Goal: Use online tool/utility: Use online tool/utility

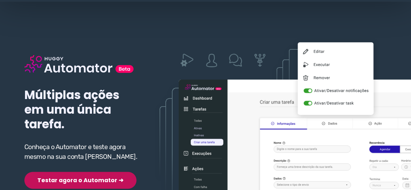
scroll to position [65, 0]
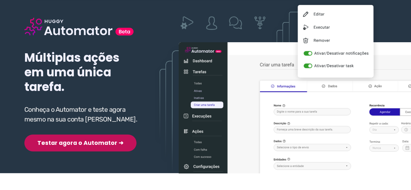
click at [96, 143] on button "Testar agora o Automator ➜" at bounding box center [80, 143] width 112 height 17
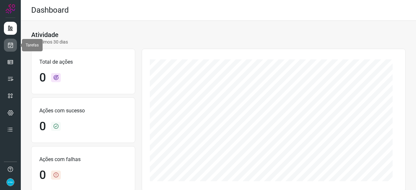
click at [10, 45] on icon at bounding box center [10, 45] width 7 height 7
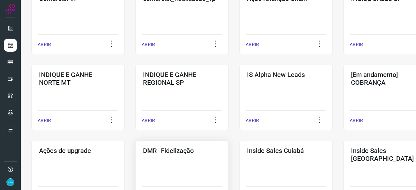
scroll to position [260, 0]
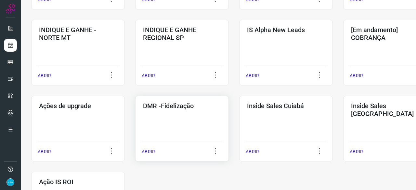
click at [149, 150] on p "ABRIR" at bounding box center [148, 152] width 13 height 7
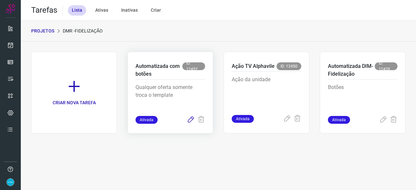
click at [191, 118] on icon at bounding box center [191, 120] width 8 height 8
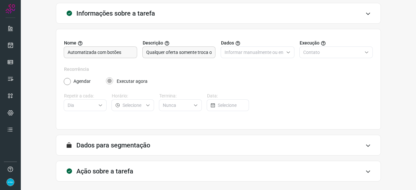
scroll to position [63, 0]
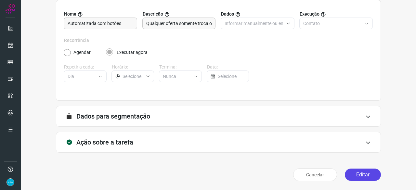
click at [364, 171] on button "Editar" at bounding box center [363, 175] width 36 height 12
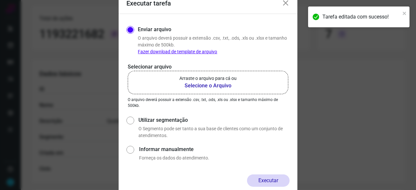
click at [199, 84] on b "Selecione o Arquivo" at bounding box center [208, 86] width 57 height 8
click at [0, 0] on input "Arraste o arquivo para cá ou Selecione o Arquivo" at bounding box center [0, 0] width 0 height 0
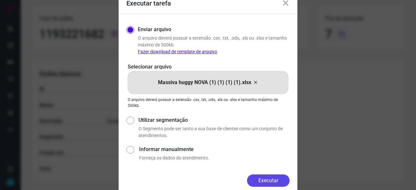
click at [267, 182] on button "Executar" at bounding box center [268, 181] width 43 height 12
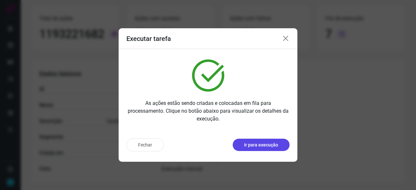
click at [272, 147] on p "Ir para execução" at bounding box center [261, 145] width 34 height 7
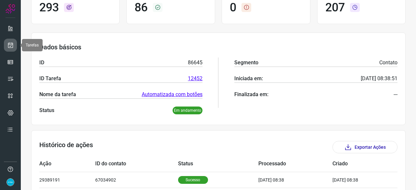
click at [9, 46] on icon at bounding box center [10, 45] width 7 height 7
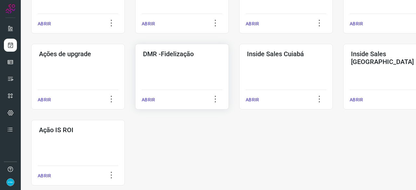
click at [149, 98] on p "ABRIR" at bounding box center [148, 100] width 13 height 7
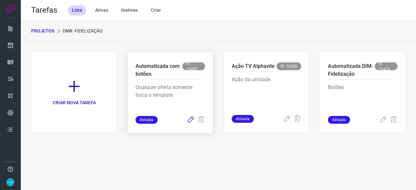
click at [190, 120] on icon at bounding box center [191, 120] width 8 height 8
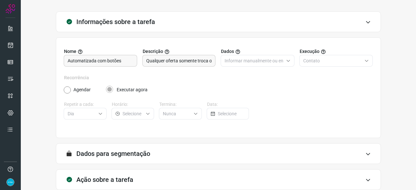
scroll to position [63, 0]
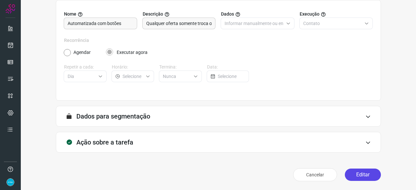
drag, startPoint x: 357, startPoint y: 175, endPoint x: 351, endPoint y: 161, distance: 15.3
click at [357, 175] on button "Editar" at bounding box center [363, 175] width 36 height 12
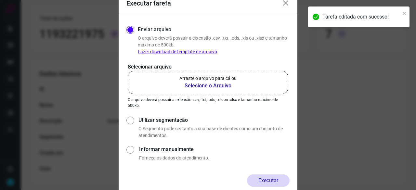
click at [207, 84] on b "Selecione o Arquivo" at bounding box center [208, 86] width 57 height 8
click at [0, 0] on input "Arraste o arquivo para cá ou Selecione o Arquivo" at bounding box center [0, 0] width 0 height 0
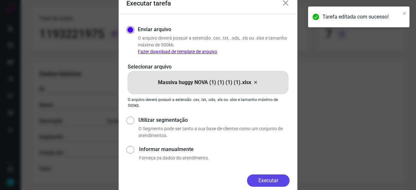
click at [269, 180] on button "Executar" at bounding box center [268, 181] width 43 height 12
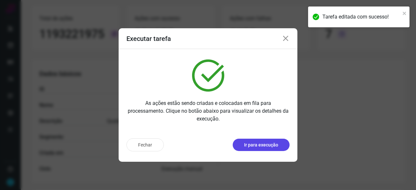
click at [267, 145] on p "Ir para execução" at bounding box center [261, 145] width 34 height 7
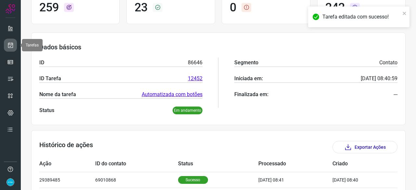
click at [10, 46] on icon at bounding box center [10, 45] width 7 height 7
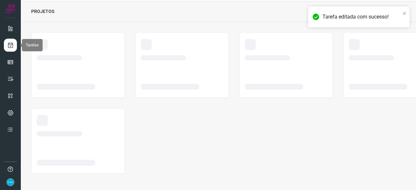
scroll to position [20, 0]
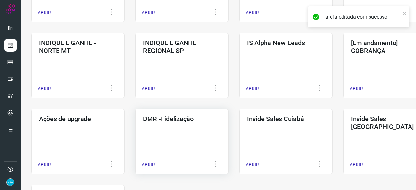
click at [150, 167] on p "ABRIR" at bounding box center [148, 165] width 13 height 7
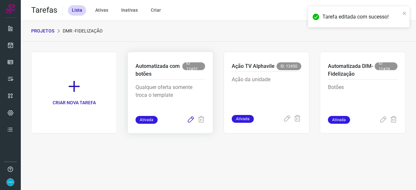
click at [190, 118] on icon at bounding box center [191, 120] width 8 height 8
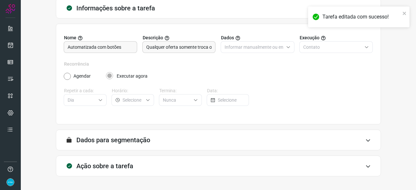
scroll to position [63, 0]
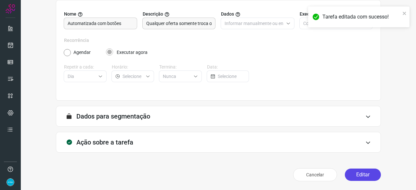
click at [357, 173] on button "Editar" at bounding box center [363, 175] width 36 height 12
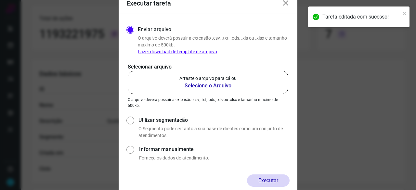
click at [201, 85] on b "Selecione o Arquivo" at bounding box center [208, 86] width 57 height 8
click at [0, 0] on input "Arraste o arquivo para cá ou Selecione o Arquivo" at bounding box center [0, 0] width 0 height 0
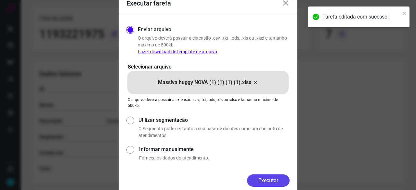
click at [280, 179] on button "Executar" at bounding box center [268, 181] width 43 height 12
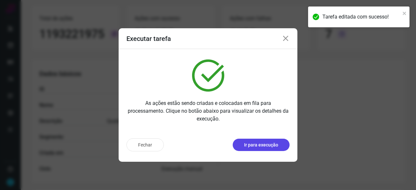
click at [269, 144] on p "Ir para execução" at bounding box center [261, 145] width 34 height 7
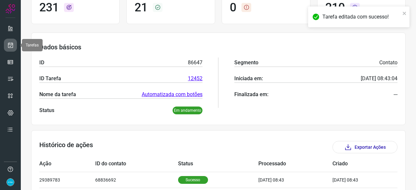
click at [8, 45] on icon at bounding box center [10, 45] width 7 height 7
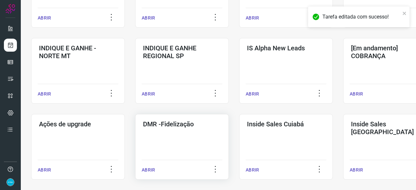
scroll to position [280, 0]
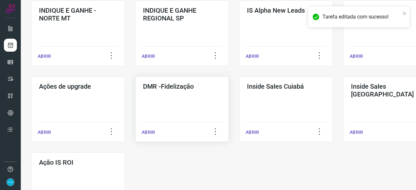
click at [151, 131] on p "ABRIR" at bounding box center [148, 132] width 13 height 7
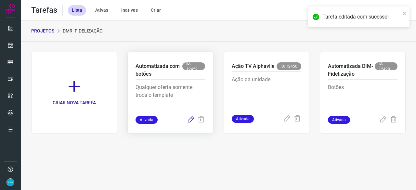
click at [192, 119] on icon at bounding box center [191, 120] width 8 height 8
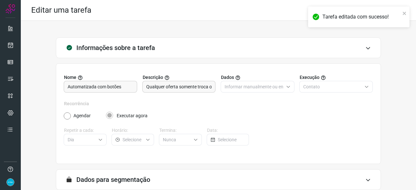
scroll to position [63, 0]
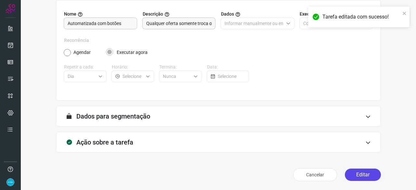
click at [356, 171] on button "Editar" at bounding box center [363, 175] width 36 height 12
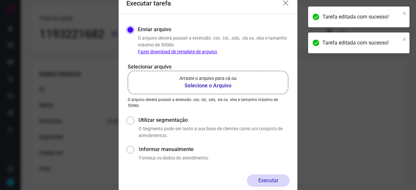
click at [206, 85] on b "Selecione o Arquivo" at bounding box center [208, 86] width 57 height 8
click at [0, 0] on input "Arraste o arquivo para cá ou Selecione o Arquivo" at bounding box center [0, 0] width 0 height 0
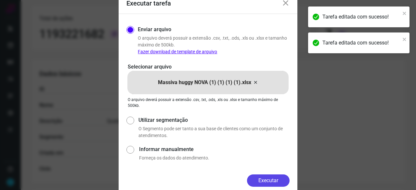
click at [268, 177] on button "Executar" at bounding box center [268, 181] width 43 height 12
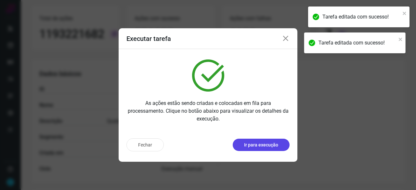
click at [251, 148] on p "Ir para execução" at bounding box center [261, 145] width 34 height 7
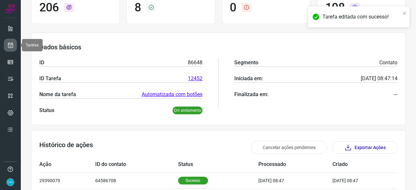
click at [10, 45] on icon at bounding box center [10, 45] width 7 height 7
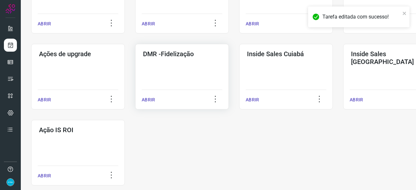
click at [153, 98] on p "ABRIR" at bounding box center [148, 100] width 13 height 7
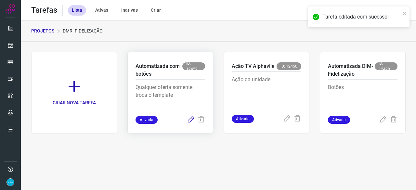
click at [188, 120] on icon at bounding box center [191, 120] width 8 height 8
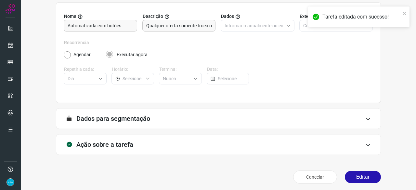
scroll to position [63, 0]
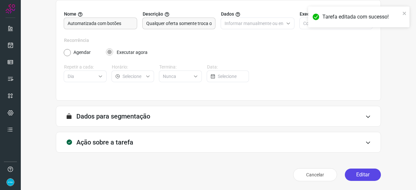
click at [353, 175] on button "Editar" at bounding box center [363, 175] width 36 height 12
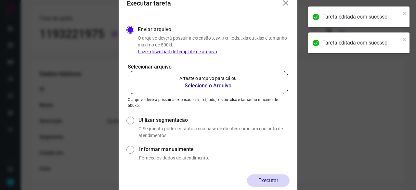
click at [196, 86] on b "Selecione o Arquivo" at bounding box center [208, 86] width 57 height 8
click at [0, 0] on input "Arraste o arquivo para cá ou Selecione o Arquivo" at bounding box center [0, 0] width 0 height 0
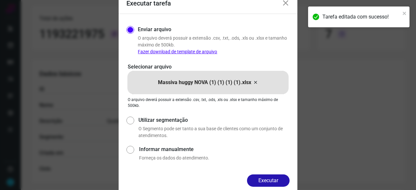
click at [278, 179] on button "Executar" at bounding box center [268, 181] width 43 height 12
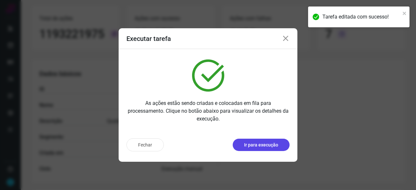
click at [268, 146] on p "Ir para execução" at bounding box center [261, 145] width 34 height 7
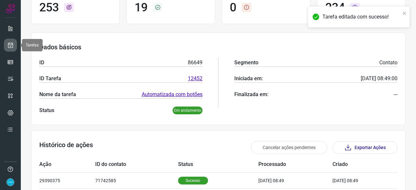
click at [12, 45] on icon at bounding box center [10, 45] width 7 height 7
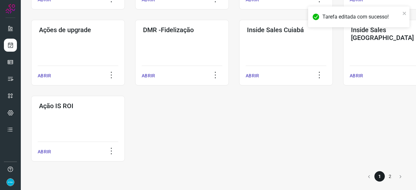
scroll to position [340, 0]
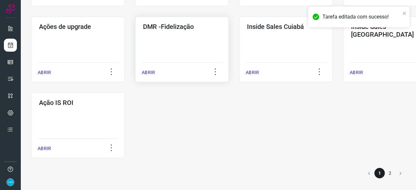
click at [148, 72] on p "ABRIR" at bounding box center [148, 72] width 13 height 7
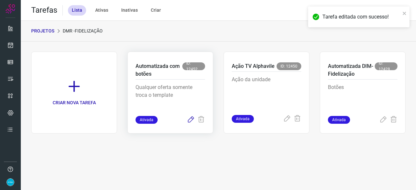
click at [191, 121] on icon at bounding box center [191, 120] width 8 height 8
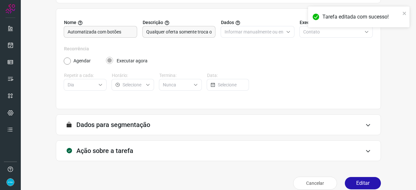
scroll to position [63, 0]
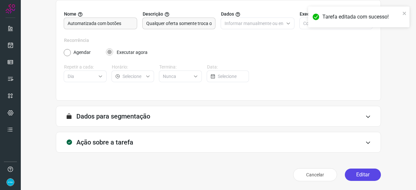
click at [356, 174] on button "Editar" at bounding box center [363, 175] width 36 height 12
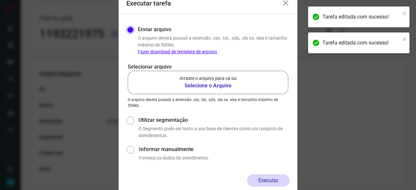
click at [193, 86] on b "Selecione o Arquivo" at bounding box center [208, 86] width 57 height 8
click at [0, 0] on input "Arraste o arquivo para cá ou Selecione o Arquivo" at bounding box center [0, 0] width 0 height 0
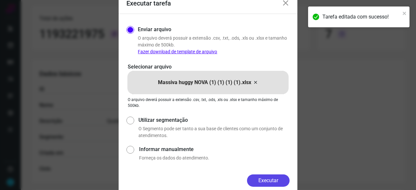
click at [271, 179] on button "Executar" at bounding box center [268, 181] width 43 height 12
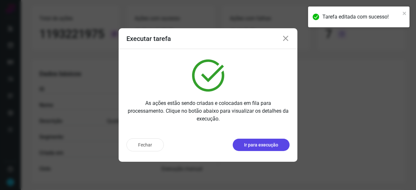
click at [258, 143] on p "Ir para execução" at bounding box center [261, 145] width 34 height 7
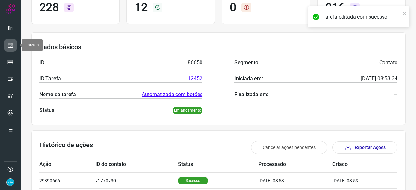
click at [8, 44] on icon at bounding box center [10, 45] width 7 height 7
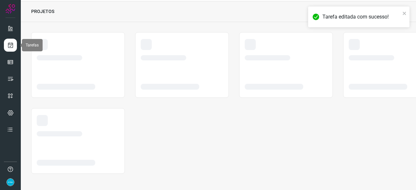
scroll to position [20, 0]
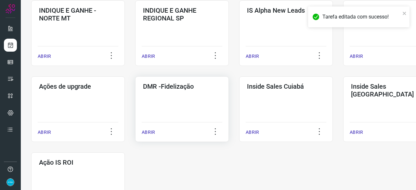
click at [150, 132] on p "ABRIR" at bounding box center [148, 132] width 13 height 7
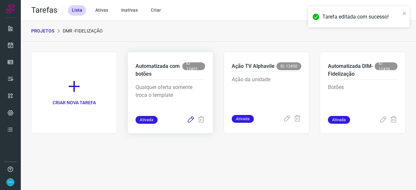
click at [191, 118] on icon at bounding box center [191, 120] width 8 height 8
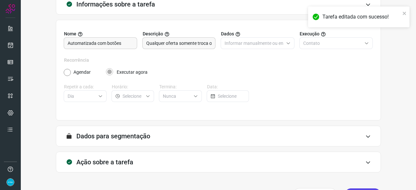
scroll to position [63, 0]
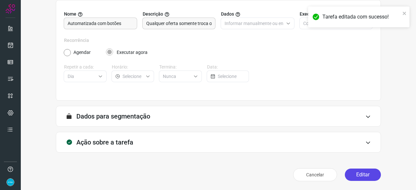
click at [354, 171] on button "Editar" at bounding box center [363, 175] width 36 height 12
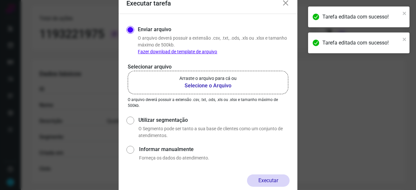
click at [203, 85] on b "Selecione o Arquivo" at bounding box center [208, 86] width 57 height 8
click at [0, 0] on input "Arraste o arquivo para cá ou Selecione o Arquivo" at bounding box center [0, 0] width 0 height 0
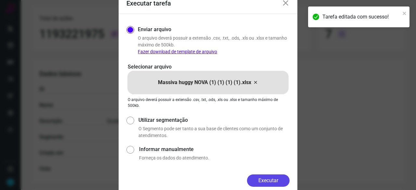
click at [270, 181] on button "Executar" at bounding box center [268, 181] width 43 height 12
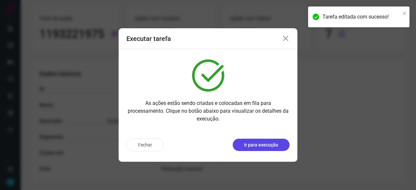
click at [264, 145] on p "Ir para execução" at bounding box center [261, 145] width 34 height 7
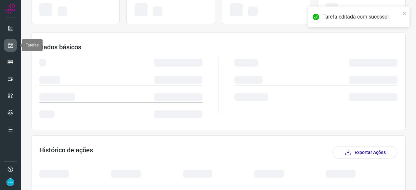
click at [9, 44] on icon at bounding box center [10, 45] width 7 height 7
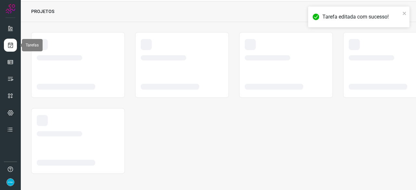
scroll to position [20, 0]
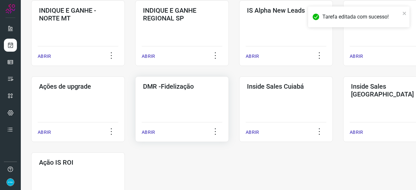
click at [153, 130] on p "ABRIR" at bounding box center [148, 132] width 13 height 7
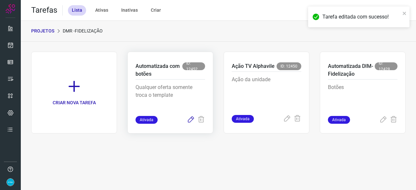
click at [191, 117] on icon at bounding box center [191, 120] width 8 height 8
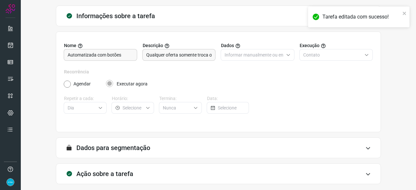
scroll to position [63, 0]
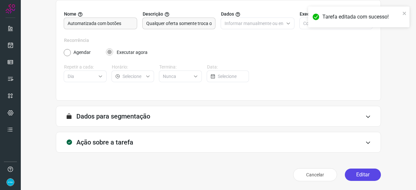
click at [355, 177] on button "Editar" at bounding box center [363, 175] width 36 height 12
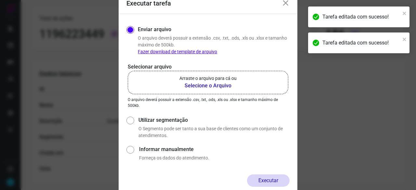
click at [198, 86] on b "Selecione o Arquivo" at bounding box center [208, 86] width 57 height 8
click at [0, 0] on input "Arraste o arquivo para cá ou Selecione o Arquivo" at bounding box center [0, 0] width 0 height 0
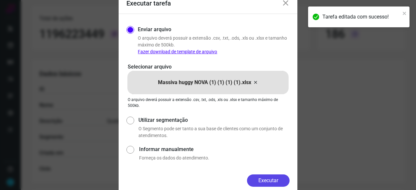
click at [284, 177] on button "Executar" at bounding box center [268, 181] width 43 height 12
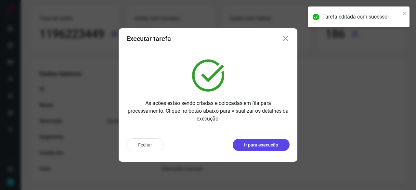
click at [279, 143] on button "Ir para execução" at bounding box center [261, 145] width 57 height 12
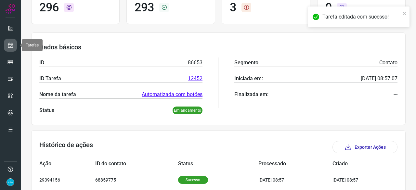
click at [12, 44] on icon at bounding box center [10, 45] width 7 height 7
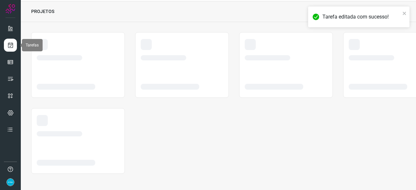
scroll to position [20, 0]
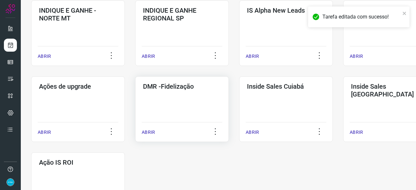
click at [150, 133] on p "ABRIR" at bounding box center [148, 132] width 13 height 7
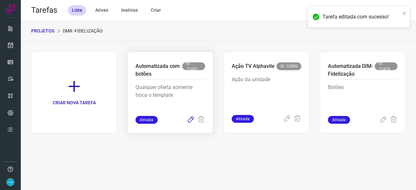
click at [191, 121] on icon at bounding box center [191, 120] width 8 height 8
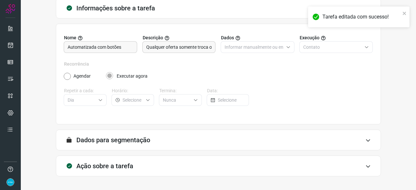
scroll to position [63, 0]
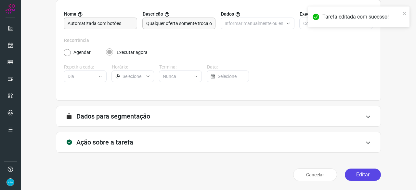
drag, startPoint x: 362, startPoint y: 173, endPoint x: 357, endPoint y: 172, distance: 4.9
click at [362, 173] on button "Editar" at bounding box center [363, 175] width 36 height 12
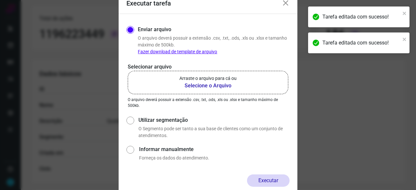
click at [195, 86] on b "Selecione o Arquivo" at bounding box center [208, 86] width 57 height 8
click at [0, 0] on input "Arraste o arquivo para cá ou Selecione o Arquivo" at bounding box center [0, 0] width 0 height 0
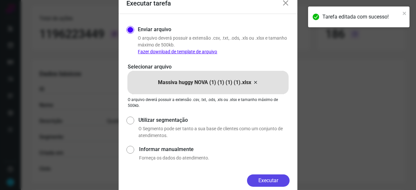
click at [262, 184] on button "Executar" at bounding box center [268, 181] width 43 height 12
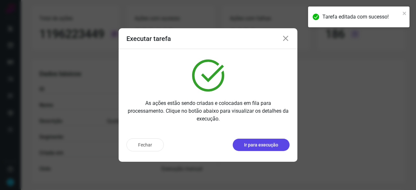
click at [254, 147] on p "Ir para execução" at bounding box center [261, 145] width 34 height 7
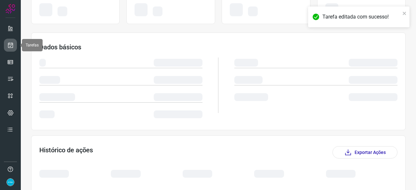
click at [12, 43] on icon at bounding box center [10, 45] width 7 height 7
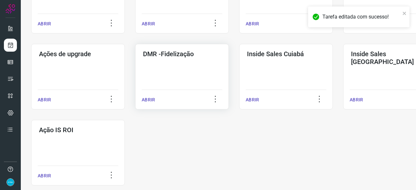
click at [153, 100] on p "ABRIR" at bounding box center [148, 100] width 13 height 7
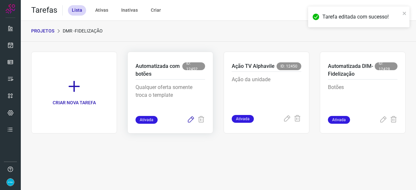
click at [192, 119] on icon at bounding box center [191, 120] width 8 height 8
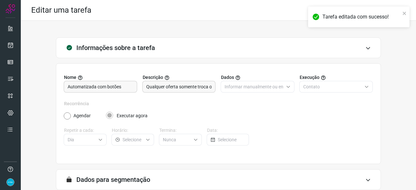
scroll to position [63, 0]
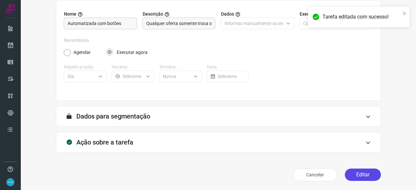
click at [351, 172] on button "Editar" at bounding box center [363, 175] width 36 height 12
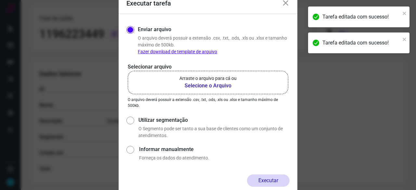
click at [188, 87] on b "Selecione o Arquivo" at bounding box center [208, 86] width 57 height 8
click at [0, 0] on input "Arraste o arquivo para cá ou Selecione o Arquivo" at bounding box center [0, 0] width 0 height 0
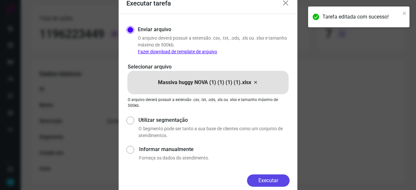
click at [258, 181] on button "Executar" at bounding box center [268, 181] width 43 height 12
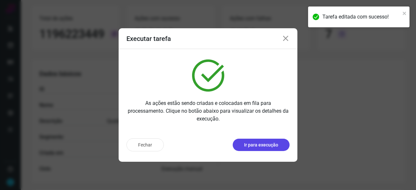
click at [246, 145] on p "Ir para execução" at bounding box center [261, 145] width 34 height 7
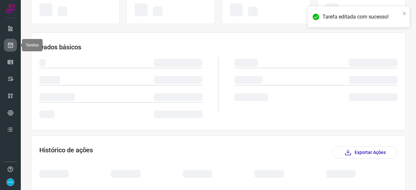
click at [10, 43] on icon at bounding box center [10, 45] width 7 height 7
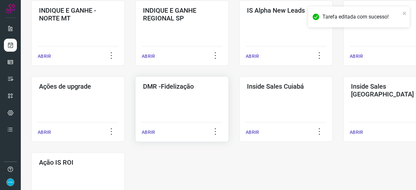
click at [148, 133] on p "ABRIR" at bounding box center [148, 132] width 13 height 7
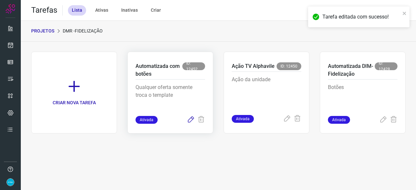
click at [189, 123] on icon at bounding box center [191, 120] width 8 height 8
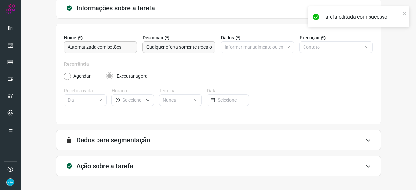
scroll to position [63, 0]
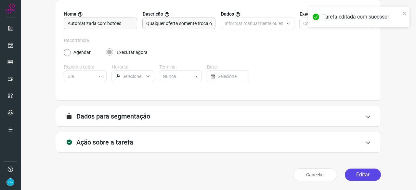
click at [355, 175] on button "Editar" at bounding box center [363, 175] width 36 height 12
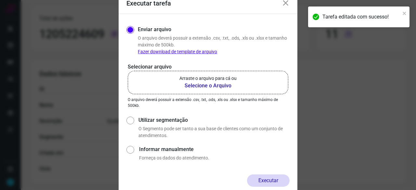
click at [196, 86] on b "Selecione o Arquivo" at bounding box center [208, 86] width 57 height 8
click at [0, 0] on input "Arraste o arquivo para cá ou Selecione o Arquivo" at bounding box center [0, 0] width 0 height 0
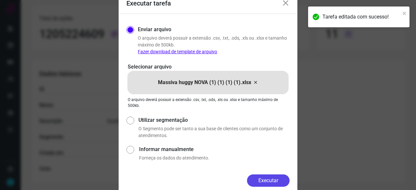
click at [273, 180] on button "Executar" at bounding box center [268, 181] width 43 height 12
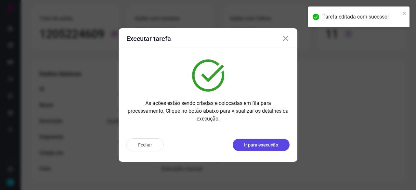
click at [264, 145] on p "Ir para execução" at bounding box center [261, 145] width 34 height 7
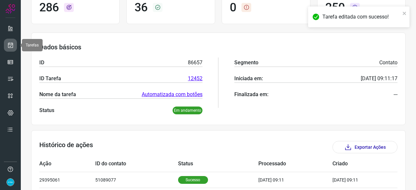
click at [12, 44] on icon at bounding box center [10, 45] width 7 height 7
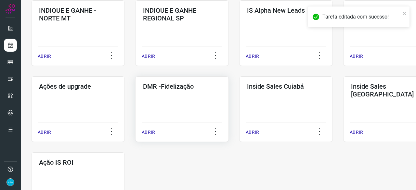
click at [151, 130] on p "ABRIR" at bounding box center [148, 132] width 13 height 7
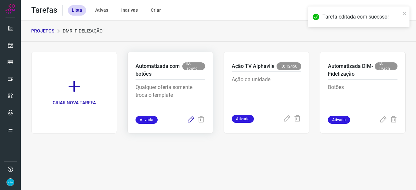
click at [191, 120] on icon at bounding box center [191, 120] width 8 height 8
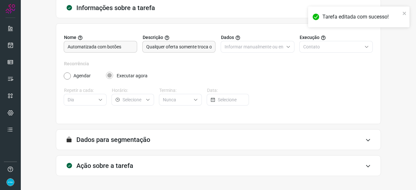
scroll to position [63, 0]
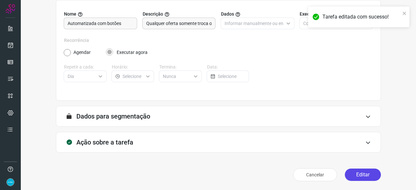
click at [356, 175] on button "Editar" at bounding box center [363, 175] width 36 height 12
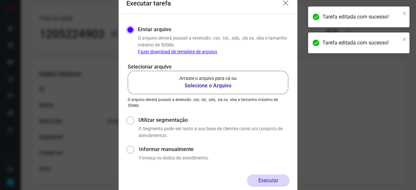
click at [207, 86] on b "Selecione o Arquivo" at bounding box center [208, 86] width 57 height 8
click at [0, 0] on input "Arraste o arquivo para cá ou Selecione o Arquivo" at bounding box center [0, 0] width 0 height 0
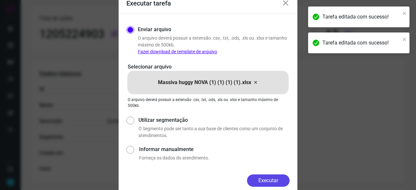
click at [273, 183] on button "Executar" at bounding box center [268, 181] width 43 height 12
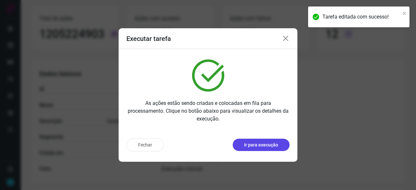
click at [272, 145] on p "Ir para execução" at bounding box center [261, 145] width 34 height 7
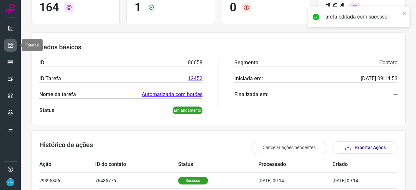
click at [8, 45] on icon at bounding box center [10, 45] width 7 height 7
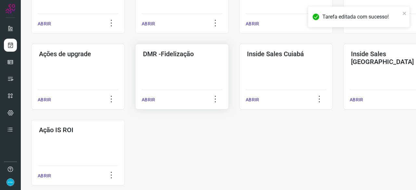
click at [151, 100] on p "ABRIR" at bounding box center [148, 100] width 13 height 7
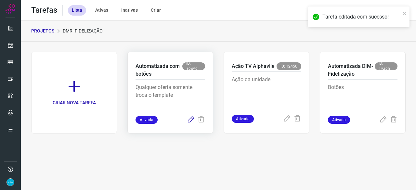
click at [190, 119] on icon at bounding box center [191, 120] width 8 height 8
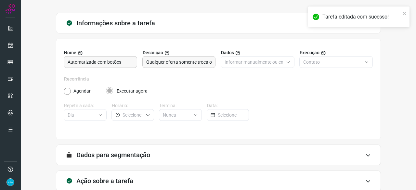
scroll to position [63, 0]
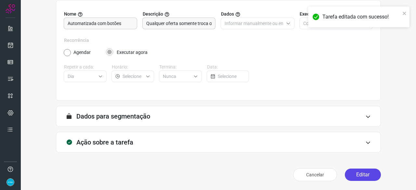
click at [361, 178] on button "Editar" at bounding box center [363, 175] width 36 height 12
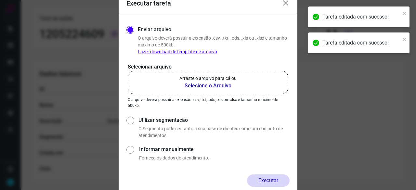
click at [193, 87] on b "Selecione o Arquivo" at bounding box center [208, 86] width 57 height 8
click at [0, 0] on input "Arraste o arquivo para cá ou Selecione o Arquivo" at bounding box center [0, 0] width 0 height 0
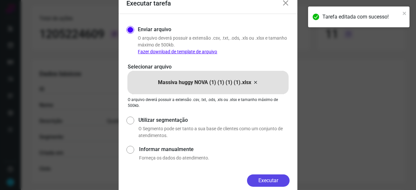
click at [269, 179] on button "Executar" at bounding box center [268, 181] width 43 height 12
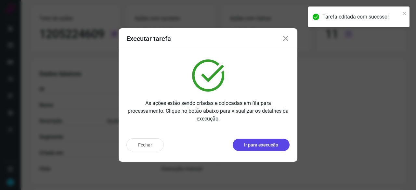
click at [248, 144] on p "Ir para execução" at bounding box center [261, 145] width 34 height 7
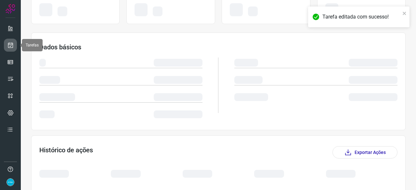
click at [11, 47] on icon at bounding box center [10, 45] width 7 height 7
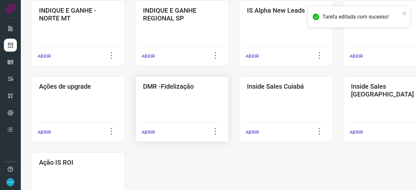
click at [150, 135] on p "ABRIR" at bounding box center [148, 132] width 13 height 7
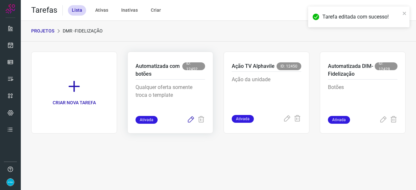
click at [190, 119] on icon at bounding box center [191, 120] width 8 height 8
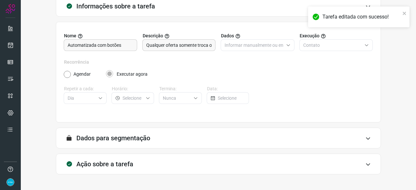
scroll to position [63, 0]
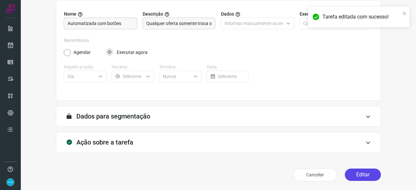
click at [352, 175] on button "Editar" at bounding box center [363, 175] width 36 height 12
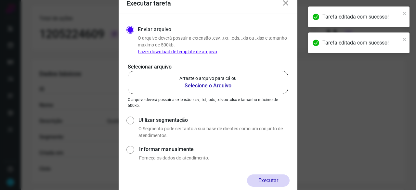
click at [193, 86] on b "Selecione o Arquivo" at bounding box center [208, 86] width 57 height 8
click at [0, 0] on input "Arraste o arquivo para cá ou Selecione o Arquivo" at bounding box center [0, 0] width 0 height 0
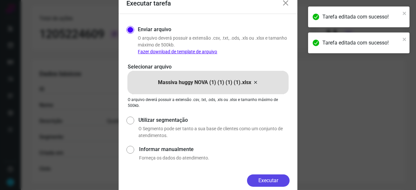
click at [284, 184] on button "Executar" at bounding box center [268, 181] width 43 height 12
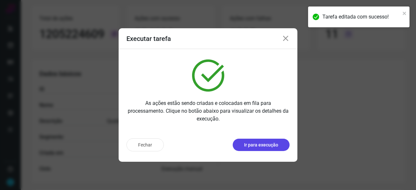
click at [256, 148] on p "Ir para execução" at bounding box center [261, 145] width 34 height 7
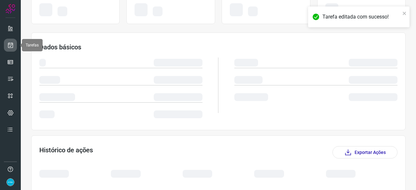
click at [11, 44] on icon at bounding box center [10, 45] width 7 height 7
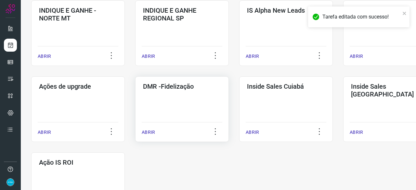
click at [154, 132] on p "ABRIR" at bounding box center [148, 132] width 13 height 7
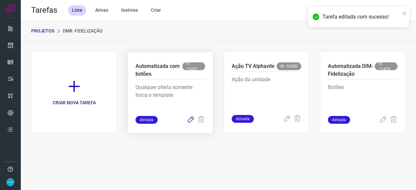
click at [190, 118] on icon at bounding box center [191, 120] width 8 height 8
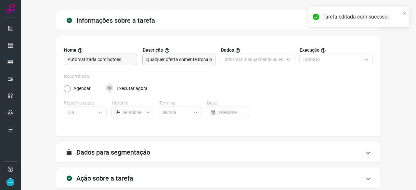
scroll to position [63, 0]
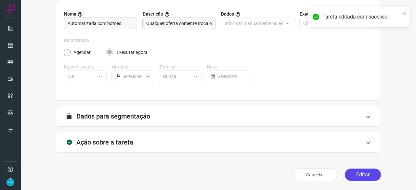
click at [358, 175] on button "Editar" at bounding box center [363, 175] width 36 height 12
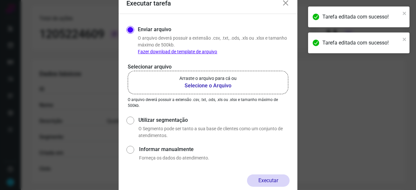
click at [200, 85] on b "Selecione o Arquivo" at bounding box center [208, 86] width 57 height 8
click at [0, 0] on input "Arraste o arquivo para cá ou Selecione o Arquivo" at bounding box center [0, 0] width 0 height 0
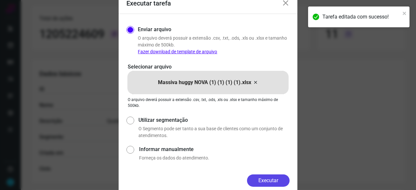
click at [277, 179] on button "Executar" at bounding box center [268, 181] width 43 height 12
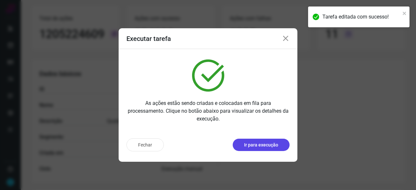
click at [256, 147] on p "Ir para execução" at bounding box center [261, 145] width 34 height 7
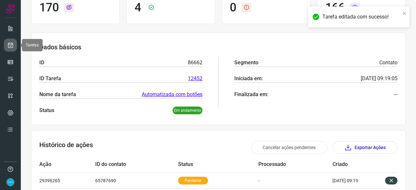
click at [12, 45] on icon at bounding box center [10, 45] width 7 height 7
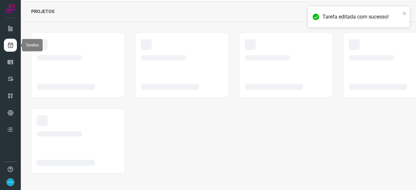
scroll to position [20, 0]
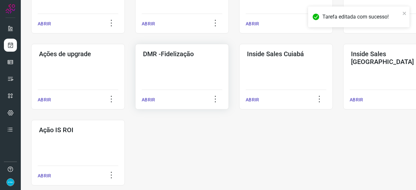
click at [150, 99] on p "ABRIR" at bounding box center [148, 100] width 13 height 7
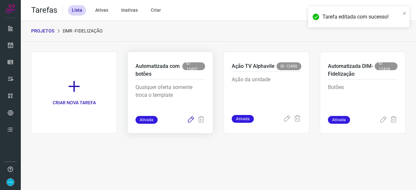
click at [192, 118] on icon at bounding box center [191, 120] width 8 height 8
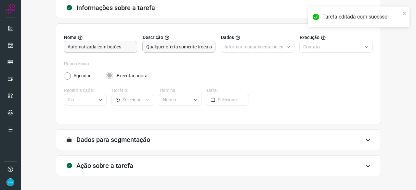
scroll to position [63, 0]
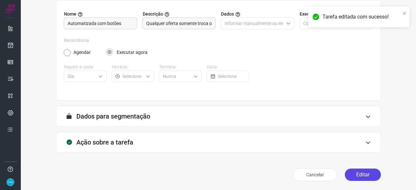
click at [361, 173] on button "Editar" at bounding box center [363, 175] width 36 height 12
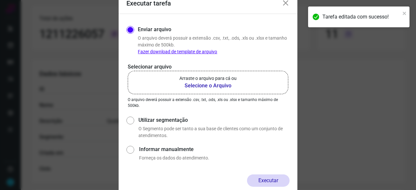
click at [208, 87] on b "Selecione o Arquivo" at bounding box center [208, 86] width 57 height 8
click at [0, 0] on input "Arraste o arquivo para cá ou Selecione o Arquivo" at bounding box center [0, 0] width 0 height 0
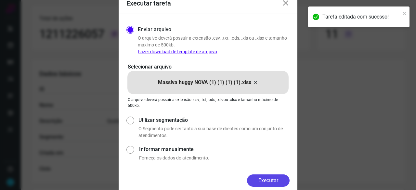
click at [269, 177] on button "Executar" at bounding box center [268, 181] width 43 height 12
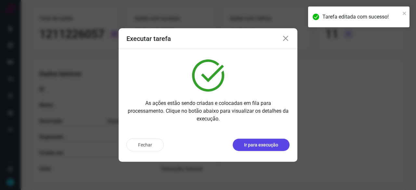
click at [259, 146] on p "Ir para execução" at bounding box center [261, 145] width 34 height 7
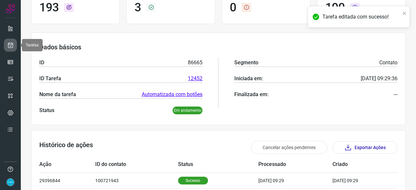
click at [11, 40] on link at bounding box center [10, 45] width 13 height 13
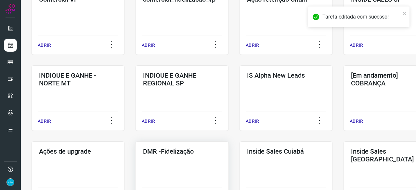
scroll to position [280, 0]
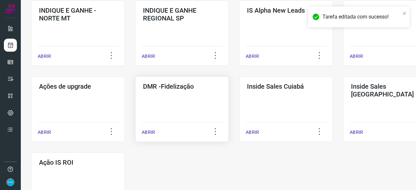
click at [149, 133] on p "ABRIR" at bounding box center [148, 132] width 13 height 7
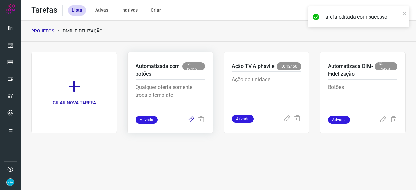
click at [191, 119] on icon at bounding box center [191, 120] width 8 height 8
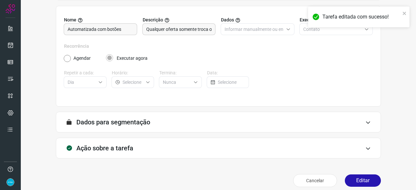
scroll to position [63, 0]
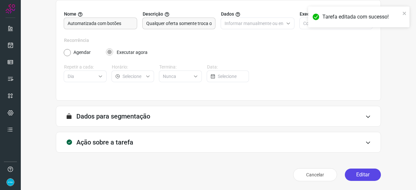
click at [365, 174] on button "Editar" at bounding box center [363, 175] width 36 height 12
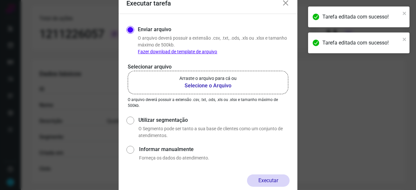
click at [193, 86] on b "Selecione o Arquivo" at bounding box center [208, 86] width 57 height 8
click at [0, 0] on input "Arraste o arquivo para cá ou Selecione o Arquivo" at bounding box center [0, 0] width 0 height 0
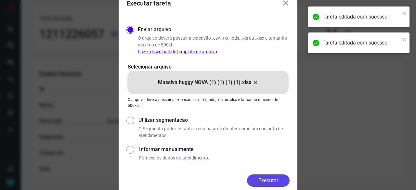
click at [272, 182] on button "Executar" at bounding box center [268, 181] width 43 height 12
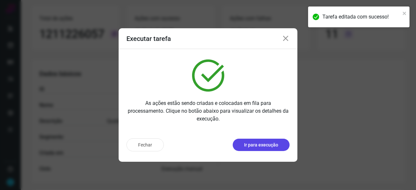
click at [271, 149] on button "Ir para execução" at bounding box center [261, 145] width 57 height 12
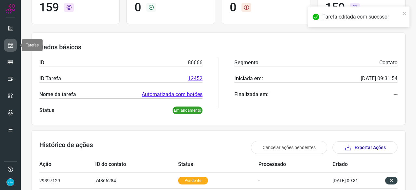
click at [12, 42] on icon at bounding box center [10, 45] width 7 height 7
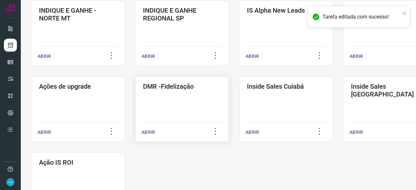
click at [145, 131] on p "ABRIR" at bounding box center [148, 132] width 13 height 7
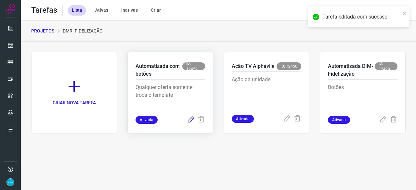
click at [191, 120] on icon at bounding box center [191, 120] width 8 height 8
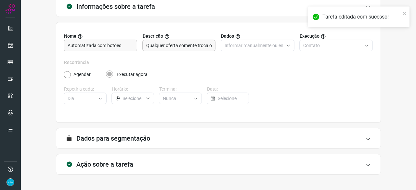
scroll to position [63, 0]
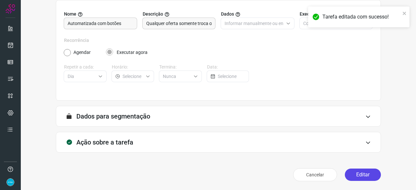
click at [366, 176] on button "Editar" at bounding box center [363, 175] width 36 height 12
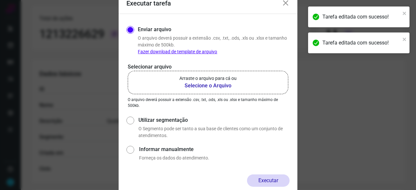
click at [193, 87] on b "Selecione o Arquivo" at bounding box center [208, 86] width 57 height 8
click at [0, 0] on input "Arraste o arquivo para cá ou Selecione o Arquivo" at bounding box center [0, 0] width 0 height 0
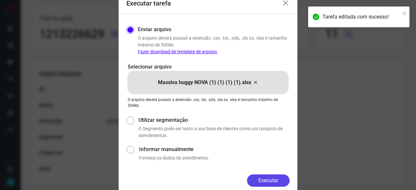
click at [268, 177] on button "Executar" at bounding box center [268, 181] width 43 height 12
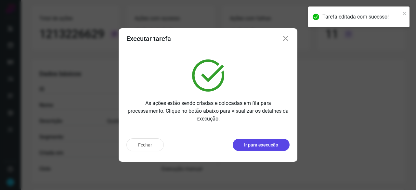
click at [261, 145] on p "Ir para execução" at bounding box center [261, 145] width 34 height 7
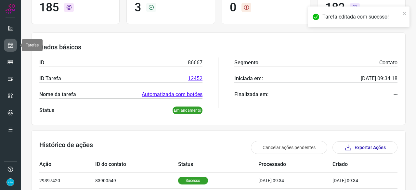
click at [11, 44] on icon at bounding box center [10, 45] width 7 height 7
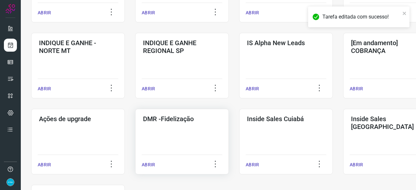
click at [150, 166] on p "ABRIR" at bounding box center [148, 165] width 13 height 7
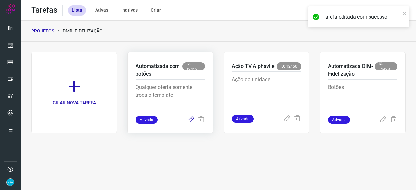
click at [191, 119] on icon at bounding box center [191, 120] width 8 height 8
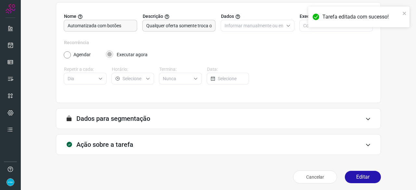
scroll to position [63, 0]
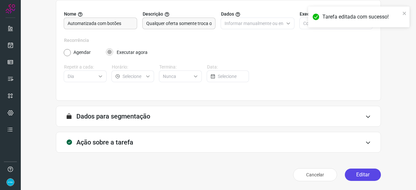
click at [361, 173] on button "Editar" at bounding box center [363, 175] width 36 height 12
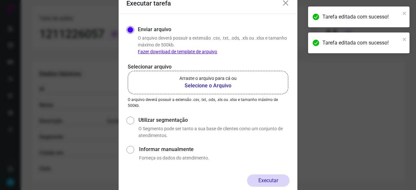
click at [201, 86] on b "Selecione o Arquivo" at bounding box center [208, 86] width 57 height 8
click at [0, 0] on input "Arraste o arquivo para cá ou Selecione o Arquivo" at bounding box center [0, 0] width 0 height 0
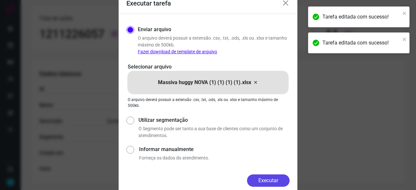
click at [278, 183] on button "Executar" at bounding box center [268, 181] width 43 height 12
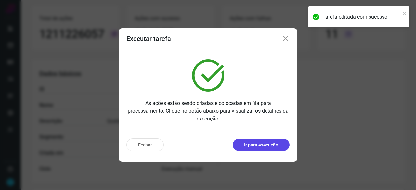
click at [264, 148] on p "Ir para execução" at bounding box center [261, 145] width 34 height 7
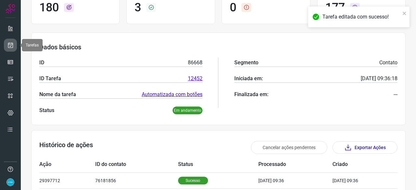
click at [8, 43] on icon at bounding box center [10, 45] width 7 height 7
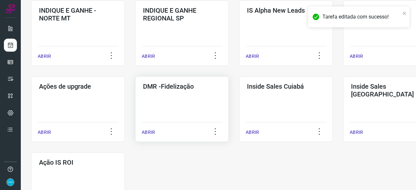
click at [148, 134] on p "ABRIR" at bounding box center [148, 132] width 13 height 7
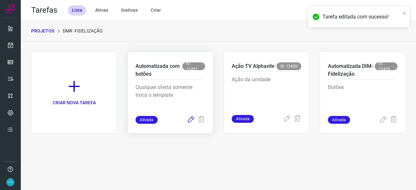
click at [191, 120] on icon at bounding box center [191, 120] width 8 height 8
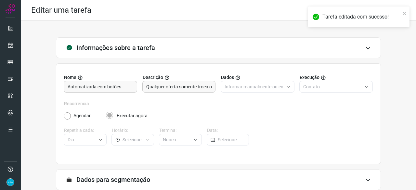
scroll to position [63, 0]
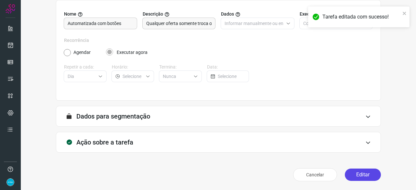
click at [354, 173] on button "Editar" at bounding box center [363, 175] width 36 height 12
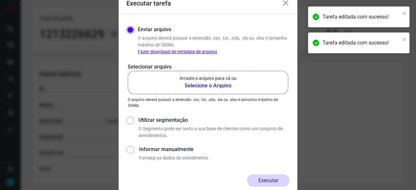
click at [204, 85] on b "Selecione o Arquivo" at bounding box center [208, 86] width 57 height 8
click at [0, 0] on input "Arraste o arquivo para cá ou Selecione o Arquivo" at bounding box center [0, 0] width 0 height 0
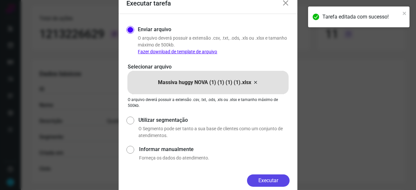
click at [281, 179] on button "Executar" at bounding box center [268, 181] width 43 height 12
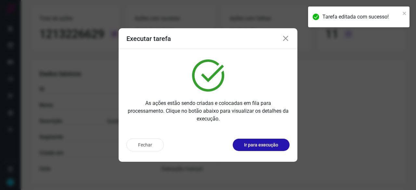
click at [257, 149] on button "Ir para execução" at bounding box center [261, 145] width 57 height 12
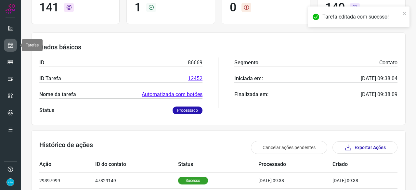
click at [12, 44] on icon at bounding box center [10, 45] width 7 height 7
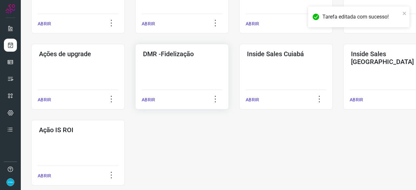
click at [146, 99] on p "ABRIR" at bounding box center [148, 100] width 13 height 7
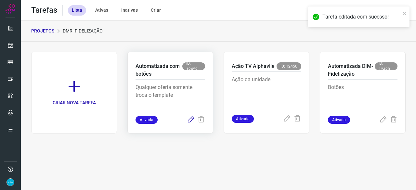
click at [191, 119] on icon at bounding box center [191, 120] width 8 height 8
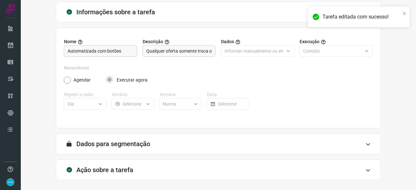
scroll to position [63, 0]
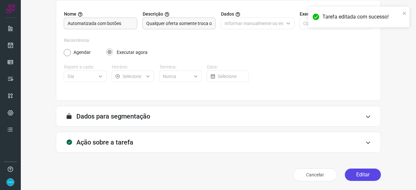
click at [357, 175] on button "Editar" at bounding box center [363, 175] width 36 height 12
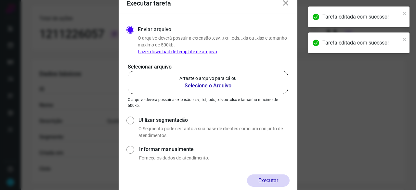
click at [209, 86] on b "Selecione o Arquivo" at bounding box center [208, 86] width 57 height 8
click at [0, 0] on input "Arraste o arquivo para cá ou Selecione o Arquivo" at bounding box center [0, 0] width 0 height 0
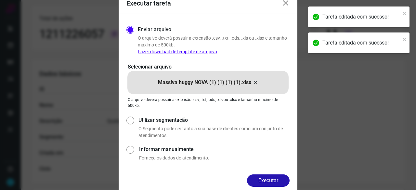
click at [272, 179] on button "Executar" at bounding box center [268, 181] width 43 height 12
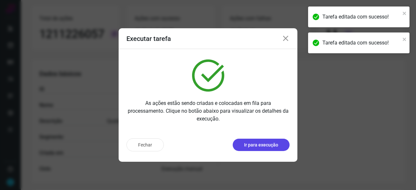
click at [262, 145] on p "Ir para execução" at bounding box center [261, 145] width 34 height 7
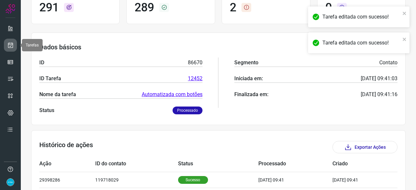
click at [14, 44] on link at bounding box center [10, 45] width 13 height 13
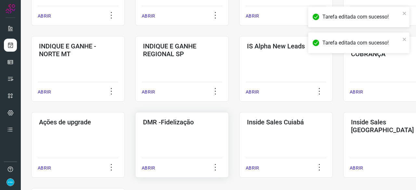
scroll to position [312, 0]
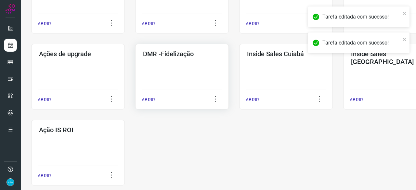
click at [153, 100] on p "ABRIR" at bounding box center [148, 100] width 13 height 7
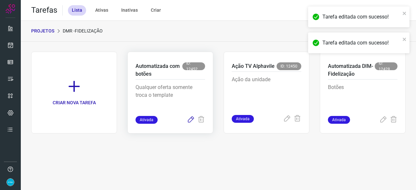
click at [192, 118] on icon at bounding box center [191, 120] width 8 height 8
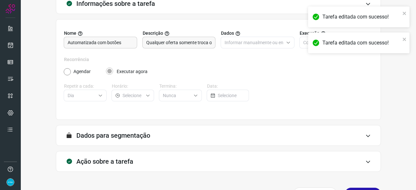
scroll to position [63, 0]
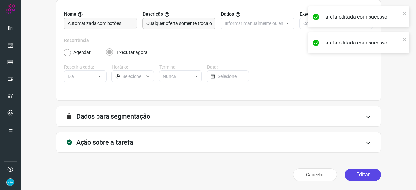
click at [362, 175] on button "Editar" at bounding box center [363, 175] width 36 height 12
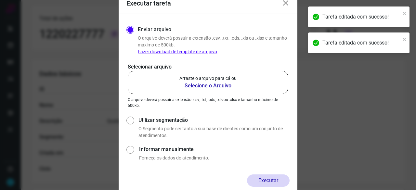
click at [212, 85] on b "Selecione o Arquivo" at bounding box center [208, 86] width 57 height 8
click at [0, 0] on input "Arraste o arquivo para cá ou Selecione o Arquivo" at bounding box center [0, 0] width 0 height 0
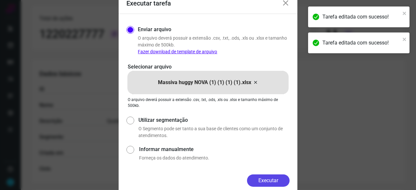
click at [272, 179] on button "Executar" at bounding box center [268, 181] width 43 height 12
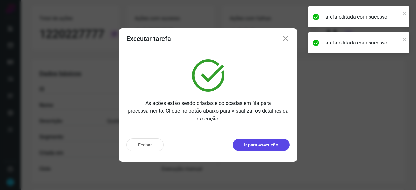
click at [251, 145] on p "Ir para execução" at bounding box center [261, 145] width 34 height 7
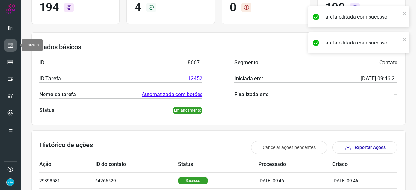
click at [14, 44] on link at bounding box center [10, 45] width 13 height 13
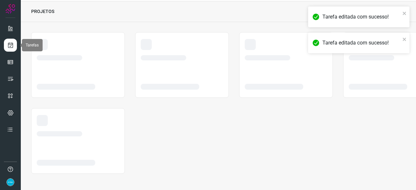
scroll to position [20, 0]
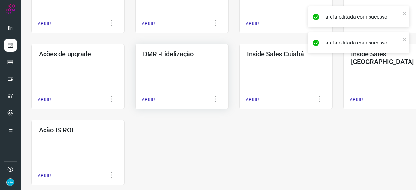
click at [143, 100] on p "ABRIR" at bounding box center [148, 100] width 13 height 7
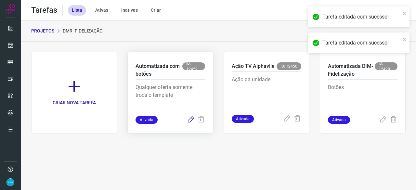
click at [192, 119] on icon at bounding box center [191, 120] width 8 height 8
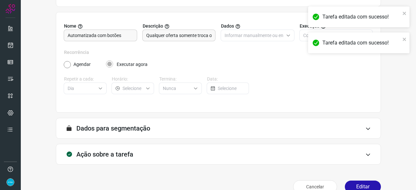
scroll to position [63, 0]
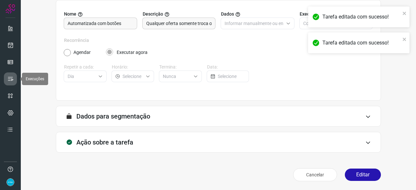
click at [13, 77] on icon at bounding box center [10, 79] width 7 height 7
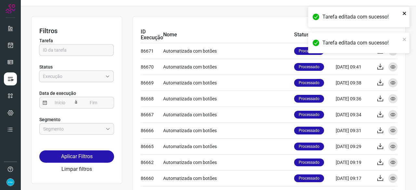
click at [403, 15] on icon "close" at bounding box center [405, 13] width 5 height 5
click at [404, 39] on div "Tarefa editada com sucesso!" at bounding box center [358, 43] width 101 height 21
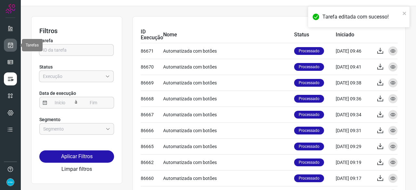
click at [10, 45] on icon at bounding box center [10, 45] width 7 height 7
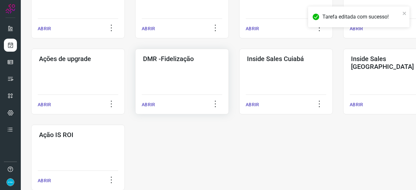
click at [144, 105] on p "ABRIR" at bounding box center [148, 104] width 13 height 7
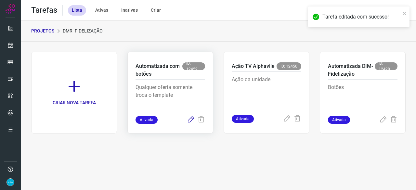
click at [192, 119] on icon at bounding box center [191, 120] width 8 height 8
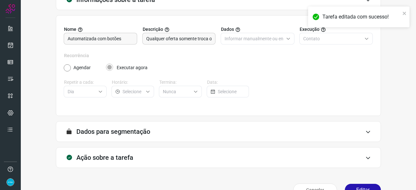
scroll to position [63, 0]
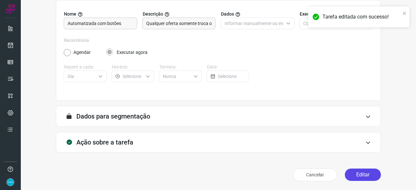
click at [357, 173] on button "Editar" at bounding box center [363, 175] width 36 height 12
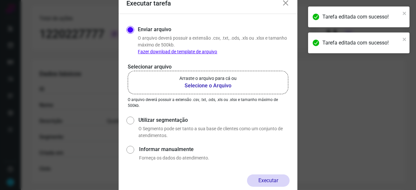
click at [194, 85] on b "Selecione o Arquivo" at bounding box center [208, 86] width 57 height 8
click at [0, 0] on input "Arraste o arquivo para cá ou Selecione o Arquivo" at bounding box center [0, 0] width 0 height 0
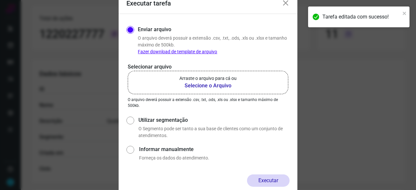
click at [191, 86] on b "Selecione o Arquivo" at bounding box center [208, 86] width 57 height 8
click at [0, 0] on input "Arraste o arquivo para cá ou Selecione o Arquivo" at bounding box center [0, 0] width 0 height 0
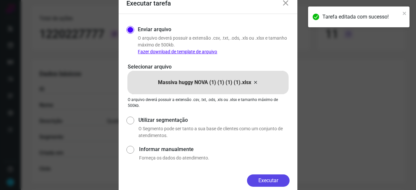
click at [273, 183] on button "Executar" at bounding box center [268, 181] width 43 height 12
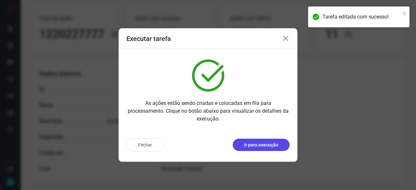
click at [256, 144] on p "Ir para execução" at bounding box center [261, 145] width 34 height 7
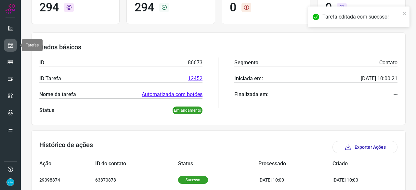
click at [13, 44] on icon at bounding box center [10, 45] width 7 height 7
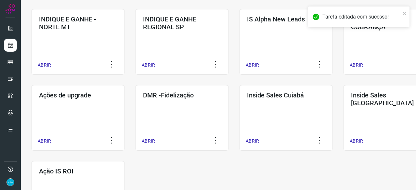
scroll to position [280, 0]
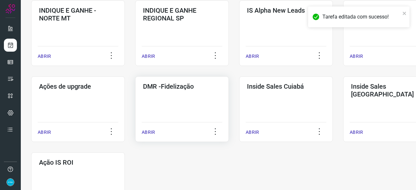
click at [144, 132] on p "ABRIR" at bounding box center [148, 132] width 13 height 7
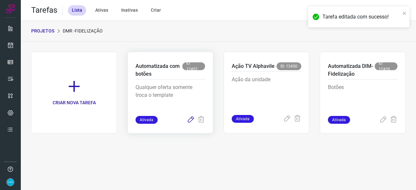
click at [189, 120] on icon at bounding box center [191, 120] width 8 height 8
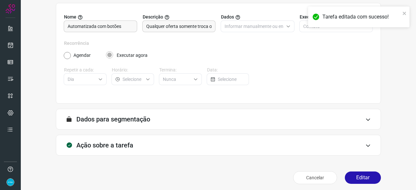
scroll to position [63, 0]
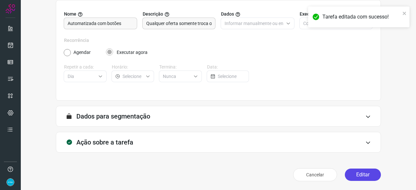
click at [362, 175] on button "Editar" at bounding box center [363, 175] width 36 height 12
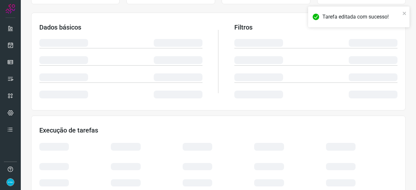
scroll to position [128, 0]
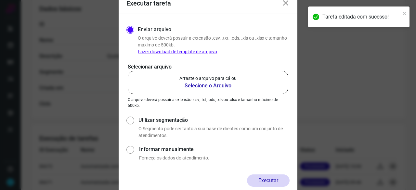
click at [200, 85] on b "Selecione o Arquivo" at bounding box center [208, 86] width 57 height 8
click at [0, 0] on input "Arraste o arquivo para cá ou Selecione o Arquivo" at bounding box center [0, 0] width 0 height 0
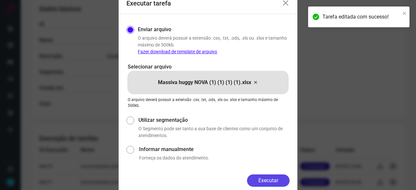
click at [271, 181] on button "Executar" at bounding box center [268, 181] width 43 height 12
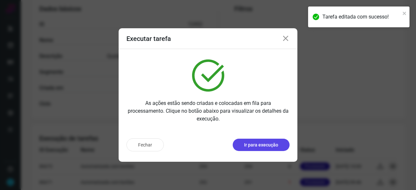
click at [249, 147] on p "Ir para execução" at bounding box center [261, 145] width 34 height 7
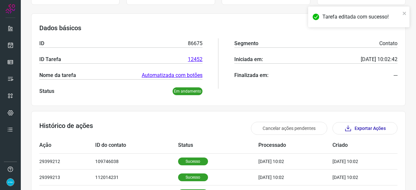
scroll to position [31, 0]
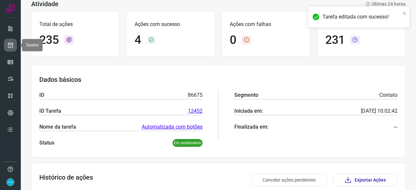
click at [12, 45] on icon at bounding box center [10, 45] width 7 height 7
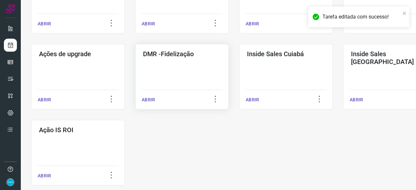
click at [148, 99] on p "ABRIR" at bounding box center [148, 100] width 13 height 7
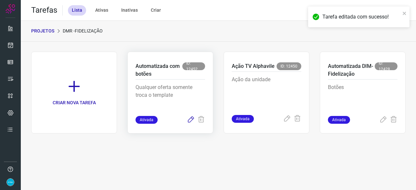
click at [191, 121] on icon at bounding box center [191, 120] width 8 height 8
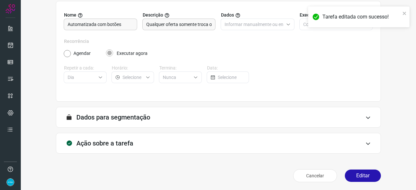
scroll to position [63, 0]
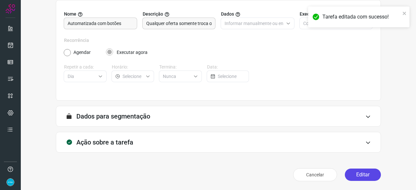
click at [362, 174] on button "Editar" at bounding box center [363, 175] width 36 height 12
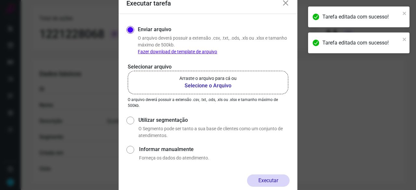
click at [200, 85] on b "Selecione o Arquivo" at bounding box center [208, 86] width 57 height 8
click at [0, 0] on input "Arraste o arquivo para cá ou Selecione o Arquivo" at bounding box center [0, 0] width 0 height 0
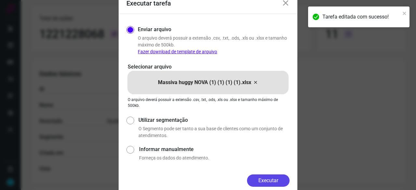
click at [280, 178] on button "Executar" at bounding box center [268, 181] width 43 height 12
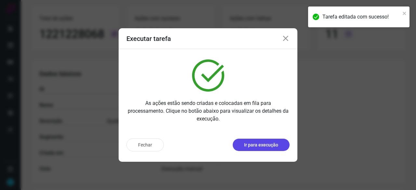
click at [254, 143] on p "Ir para execução" at bounding box center [261, 145] width 34 height 7
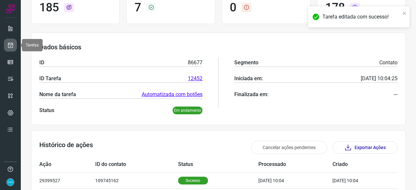
click at [12, 44] on icon at bounding box center [10, 45] width 7 height 7
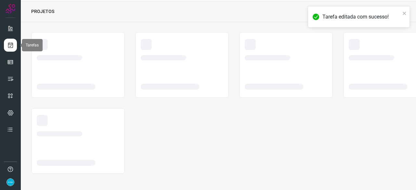
scroll to position [20, 0]
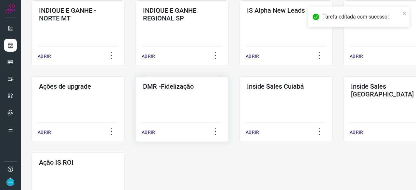
click at [146, 133] on p "ABRIR" at bounding box center [148, 132] width 13 height 7
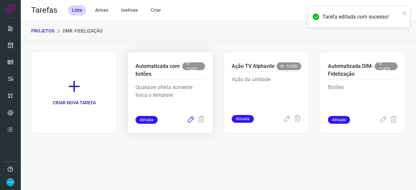
click at [192, 121] on icon at bounding box center [191, 120] width 8 height 8
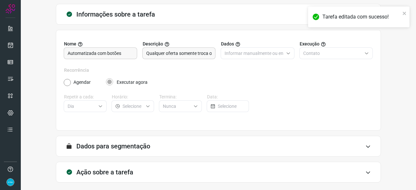
scroll to position [63, 0]
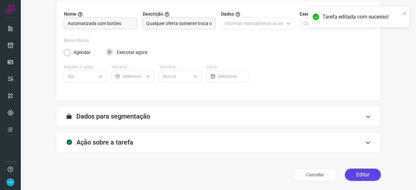
click at [361, 173] on button "Editar" at bounding box center [363, 175] width 36 height 12
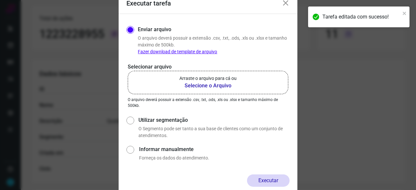
click at [205, 86] on b "Selecione o Arquivo" at bounding box center [208, 86] width 57 height 8
click at [0, 0] on input "Arraste o arquivo para cá ou Selecione o Arquivo" at bounding box center [0, 0] width 0 height 0
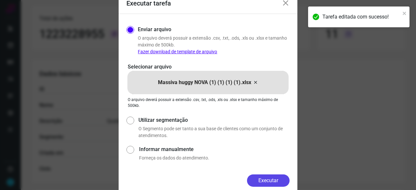
click at [274, 179] on button "Executar" at bounding box center [268, 181] width 43 height 12
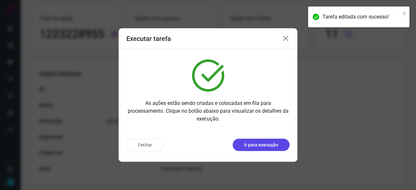
click at [273, 148] on p "Ir para execução" at bounding box center [261, 145] width 34 height 7
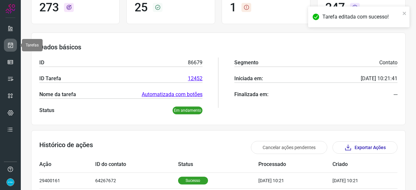
click at [9, 44] on icon at bounding box center [10, 45] width 7 height 7
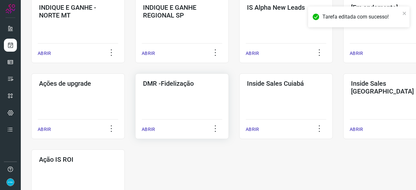
scroll to position [312, 0]
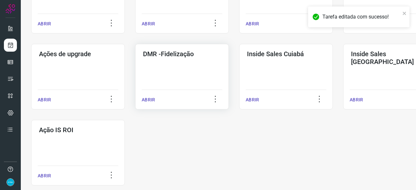
click at [149, 96] on div "ABRIR" at bounding box center [182, 98] width 81 height 16
click at [147, 101] on p "ABRIR" at bounding box center [148, 100] width 13 height 7
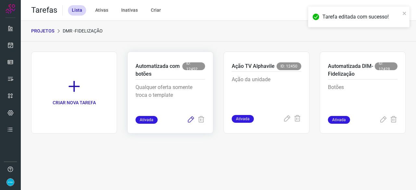
click at [193, 119] on icon at bounding box center [191, 120] width 8 height 8
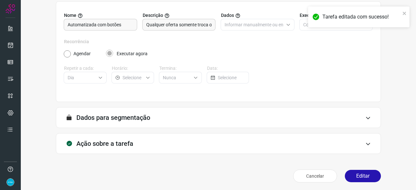
scroll to position [63, 0]
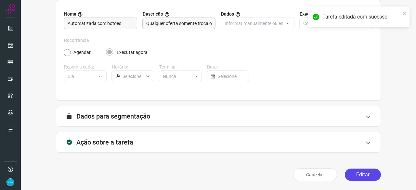
click at [355, 175] on button "Editar" at bounding box center [363, 175] width 36 height 12
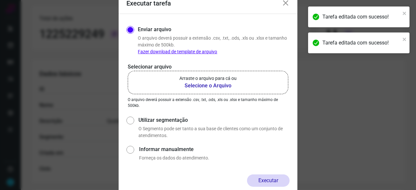
click at [198, 86] on b "Selecione o Arquivo" at bounding box center [208, 86] width 57 height 8
click at [0, 0] on input "Arraste o arquivo para cá ou Selecione o Arquivo" at bounding box center [0, 0] width 0 height 0
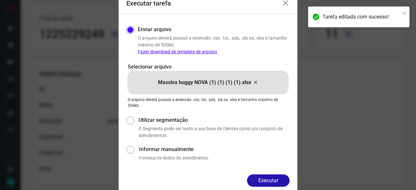
drag, startPoint x: 276, startPoint y: 181, endPoint x: 287, endPoint y: 180, distance: 11.1
click at [276, 180] on button "Executar" at bounding box center [268, 181] width 43 height 12
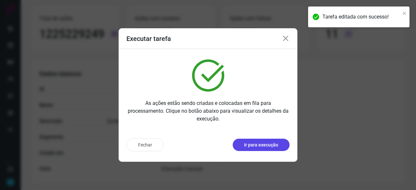
click at [262, 149] on button "Ir para execução" at bounding box center [261, 145] width 57 height 12
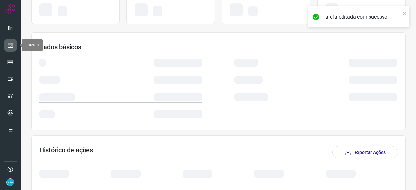
click at [12, 48] on icon at bounding box center [10, 45] width 7 height 7
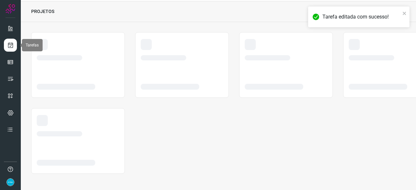
scroll to position [20, 0]
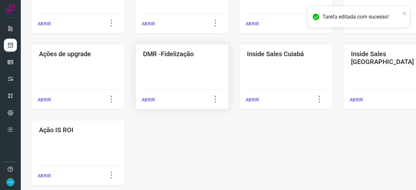
click at [150, 98] on p "ABRIR" at bounding box center [148, 100] width 13 height 7
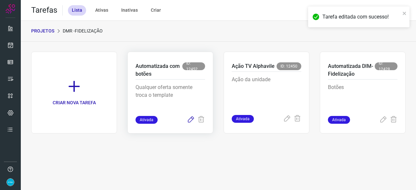
click at [189, 120] on icon at bounding box center [191, 120] width 8 height 8
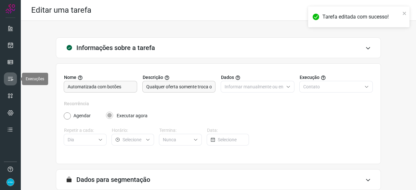
click at [10, 78] on icon at bounding box center [10, 79] width 7 height 7
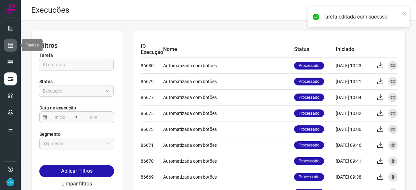
click at [12, 44] on icon at bounding box center [10, 45] width 7 height 7
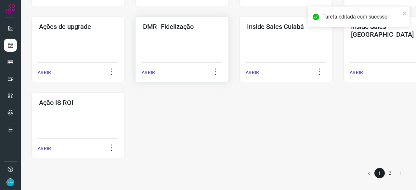
click at [148, 73] on p "ABRIR" at bounding box center [148, 72] width 13 height 7
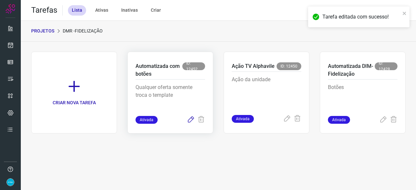
click at [193, 118] on icon at bounding box center [191, 120] width 8 height 8
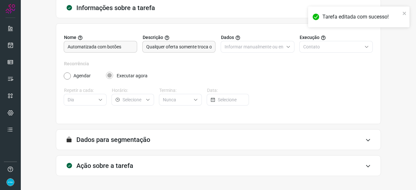
scroll to position [63, 0]
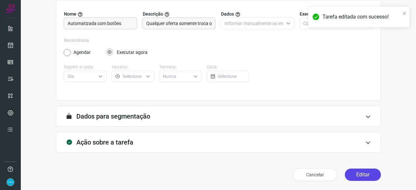
click at [366, 176] on button "Editar" at bounding box center [363, 175] width 36 height 12
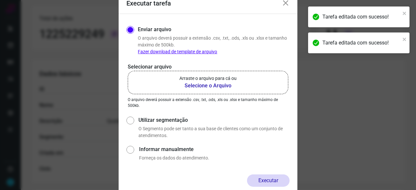
click at [218, 84] on b "Selecione o Arquivo" at bounding box center [208, 86] width 57 height 8
click at [0, 0] on input "Arraste o arquivo para cá ou Selecione o Arquivo" at bounding box center [0, 0] width 0 height 0
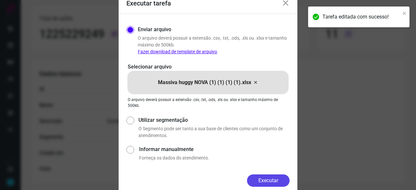
click at [269, 180] on button "Executar" at bounding box center [268, 181] width 43 height 12
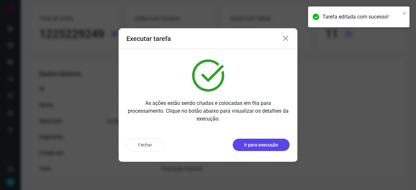
click at [256, 148] on p "Ir para execução" at bounding box center [261, 145] width 34 height 7
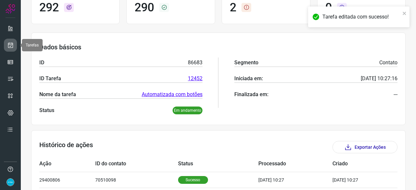
click at [12, 44] on icon at bounding box center [10, 45] width 7 height 7
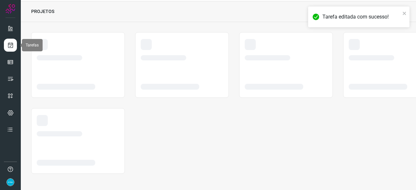
scroll to position [20, 0]
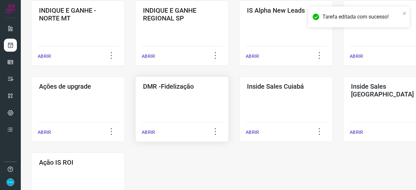
click at [148, 133] on p "ABRIR" at bounding box center [148, 132] width 13 height 7
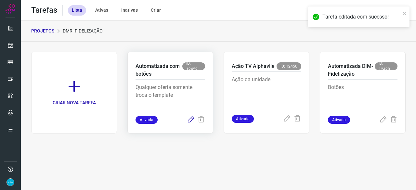
click at [192, 120] on icon at bounding box center [191, 120] width 8 height 8
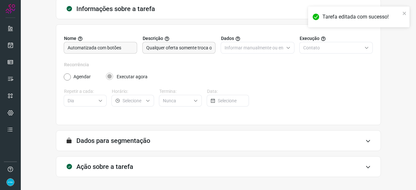
scroll to position [63, 0]
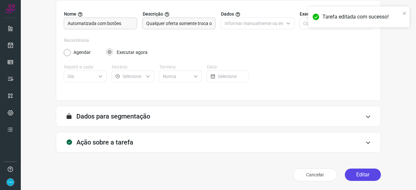
click at [358, 175] on button "Editar" at bounding box center [363, 175] width 36 height 12
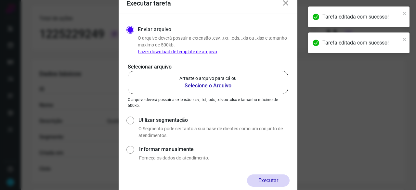
click at [208, 85] on b "Selecione o Arquivo" at bounding box center [208, 86] width 57 height 8
click at [0, 0] on input "Arraste o arquivo para cá ou Selecione o Arquivo" at bounding box center [0, 0] width 0 height 0
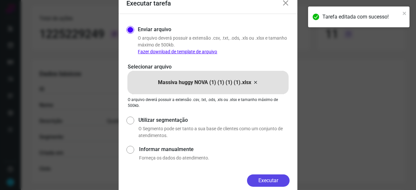
click at [263, 180] on button "Executar" at bounding box center [268, 181] width 43 height 12
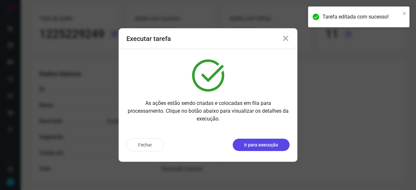
click at [256, 149] on button "Ir para execução" at bounding box center [261, 145] width 57 height 12
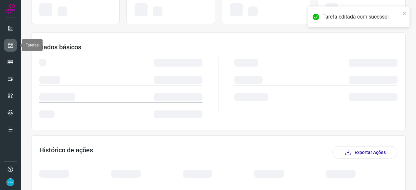
click at [11, 42] on icon at bounding box center [10, 45] width 7 height 7
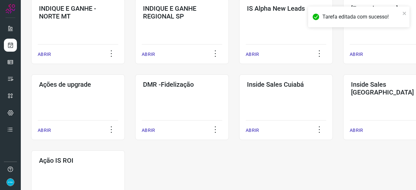
scroll to position [340, 0]
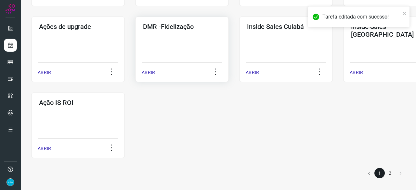
click at [150, 71] on p "ABRIR" at bounding box center [148, 72] width 13 height 7
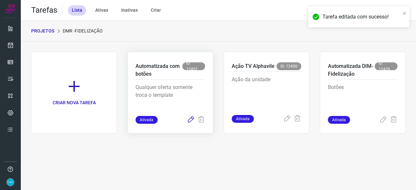
click at [192, 119] on icon at bounding box center [191, 120] width 8 height 8
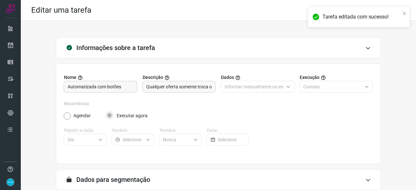
scroll to position [63, 0]
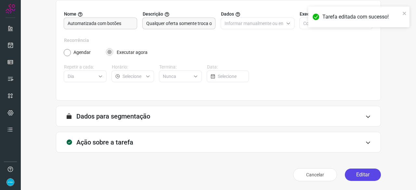
click at [352, 177] on button "Editar" at bounding box center [363, 175] width 36 height 12
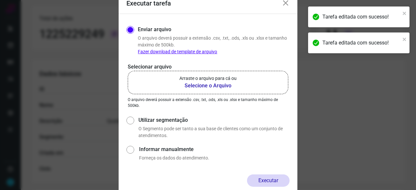
click at [191, 86] on b "Selecione o Arquivo" at bounding box center [208, 86] width 57 height 8
click at [0, 0] on input "Arraste o arquivo para cá ou Selecione o Arquivo" at bounding box center [0, 0] width 0 height 0
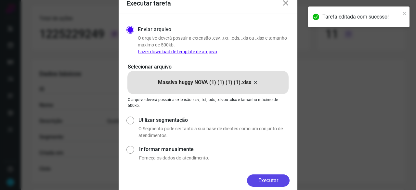
click at [273, 178] on button "Executar" at bounding box center [268, 181] width 43 height 12
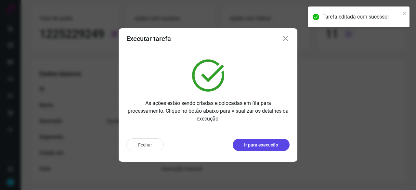
click at [264, 146] on p "Ir para execução" at bounding box center [261, 145] width 34 height 7
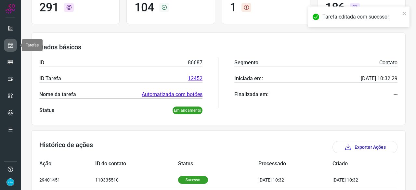
click at [12, 45] on icon at bounding box center [10, 45] width 7 height 7
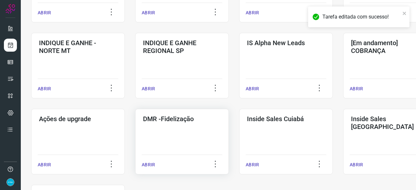
click at [154, 164] on p "ABRIR" at bounding box center [148, 165] width 13 height 7
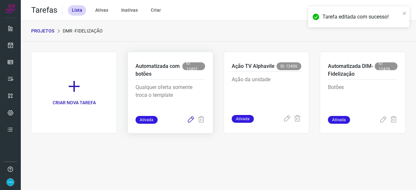
click at [191, 120] on icon at bounding box center [191, 120] width 8 height 8
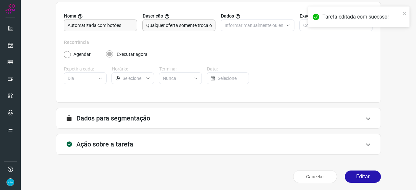
scroll to position [63, 0]
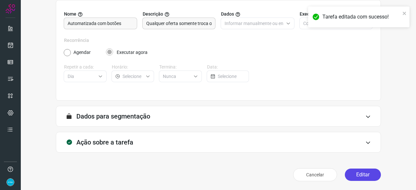
click at [366, 174] on button "Editar" at bounding box center [363, 175] width 36 height 12
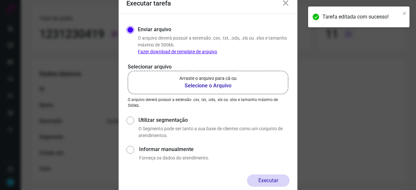
click at [204, 87] on b "Selecione o Arquivo" at bounding box center [208, 86] width 57 height 8
click at [0, 0] on input "Arraste o arquivo para cá ou Selecione o Arquivo" at bounding box center [0, 0] width 0 height 0
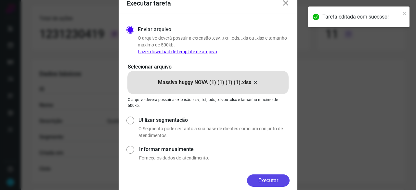
click at [272, 181] on button "Executar" at bounding box center [268, 181] width 43 height 12
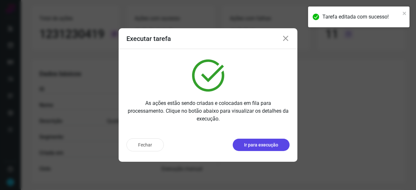
click at [258, 149] on button "Ir para execução" at bounding box center [261, 145] width 57 height 12
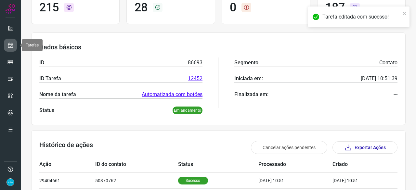
click at [12, 45] on icon at bounding box center [10, 45] width 7 height 7
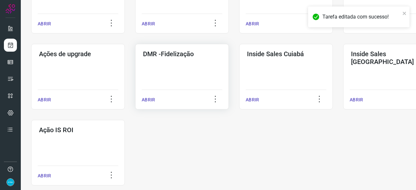
click at [152, 99] on p "ABRIR" at bounding box center [148, 100] width 13 height 7
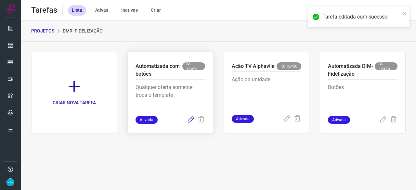
click at [190, 118] on icon at bounding box center [191, 120] width 8 height 8
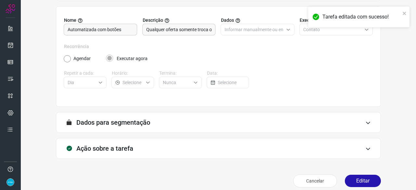
scroll to position [63, 0]
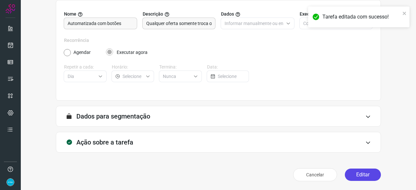
click at [356, 175] on button "Editar" at bounding box center [363, 175] width 36 height 12
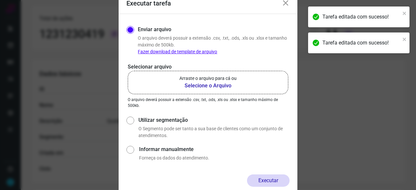
click at [217, 86] on b "Selecione o Arquivo" at bounding box center [208, 86] width 57 height 8
click at [0, 0] on input "Arraste o arquivo para cá ou Selecione o Arquivo" at bounding box center [0, 0] width 0 height 0
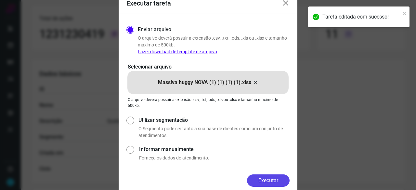
click at [267, 179] on button "Executar" at bounding box center [268, 181] width 43 height 12
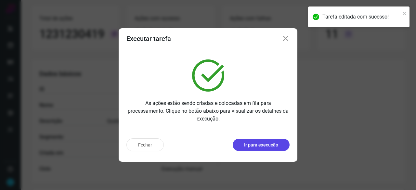
click at [258, 146] on p "Ir para execução" at bounding box center [261, 145] width 34 height 7
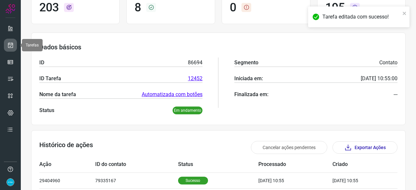
click at [11, 45] on icon at bounding box center [10, 45] width 7 height 7
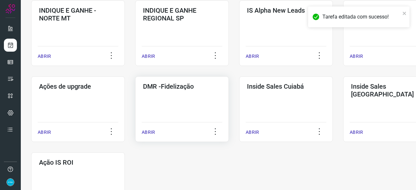
click at [144, 131] on p "ABRIR" at bounding box center [148, 132] width 13 height 7
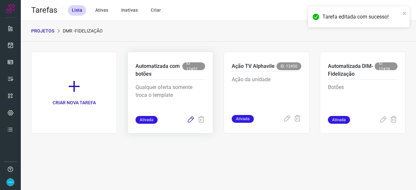
click at [191, 119] on icon at bounding box center [191, 120] width 8 height 8
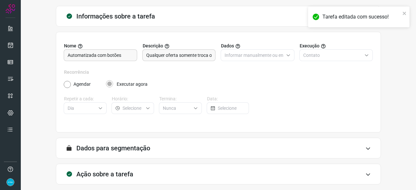
scroll to position [63, 0]
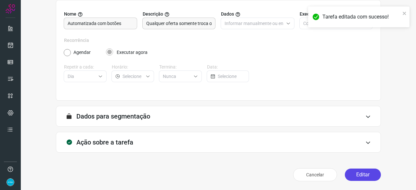
click at [350, 174] on button "Editar" at bounding box center [363, 175] width 36 height 12
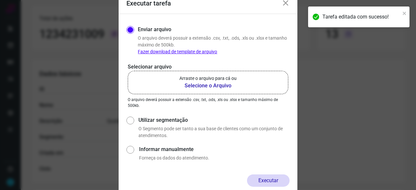
click at [217, 86] on b "Selecione o Arquivo" at bounding box center [208, 86] width 57 height 8
click at [0, 0] on input "Arraste o arquivo para cá ou Selecione o Arquivo" at bounding box center [0, 0] width 0 height 0
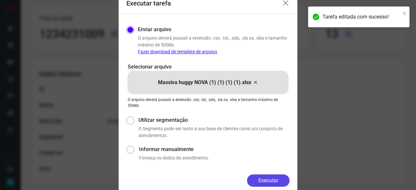
click at [276, 182] on button "Executar" at bounding box center [268, 181] width 43 height 12
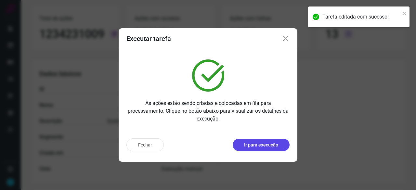
click at [284, 141] on button "Ir para execução" at bounding box center [261, 145] width 57 height 12
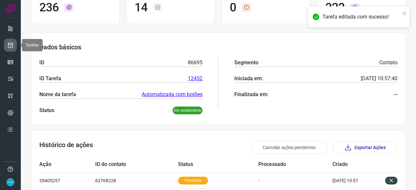
click at [12, 43] on icon at bounding box center [10, 45] width 7 height 7
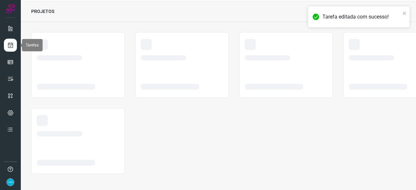
scroll to position [20, 0]
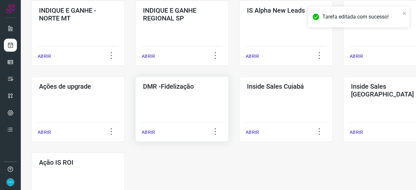
click at [145, 134] on p "ABRIR" at bounding box center [148, 132] width 13 height 7
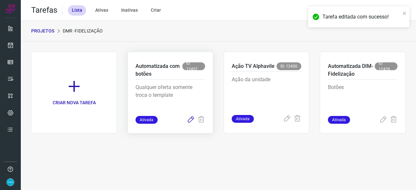
click at [190, 119] on icon at bounding box center [191, 120] width 8 height 8
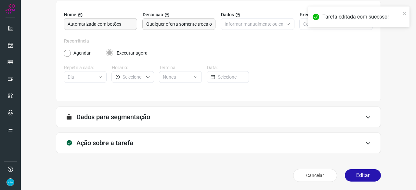
scroll to position [63, 0]
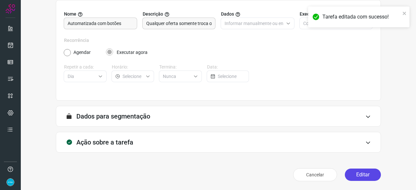
click at [353, 175] on button "Editar" at bounding box center [363, 175] width 36 height 12
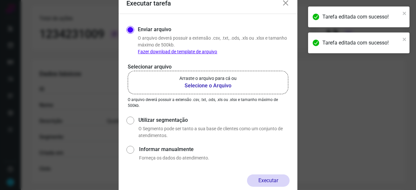
click at [200, 86] on b "Selecione o Arquivo" at bounding box center [208, 86] width 57 height 8
click at [0, 0] on input "Arraste o arquivo para cá ou Selecione o Arquivo" at bounding box center [0, 0] width 0 height 0
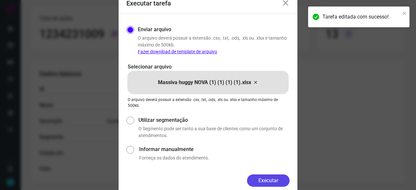
click at [264, 181] on button "Executar" at bounding box center [268, 181] width 43 height 12
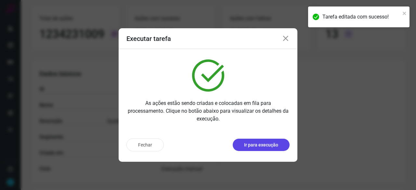
click at [264, 147] on p "Ir para execução" at bounding box center [261, 145] width 34 height 7
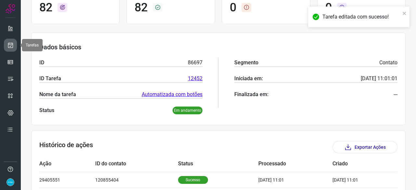
click at [13, 46] on icon at bounding box center [10, 45] width 7 height 7
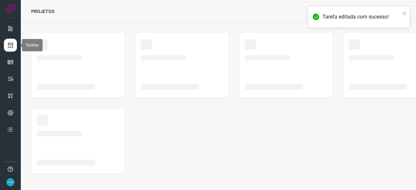
scroll to position [20, 0]
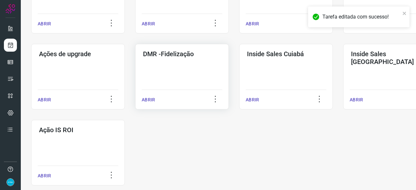
click at [152, 101] on p "ABRIR" at bounding box center [148, 100] width 13 height 7
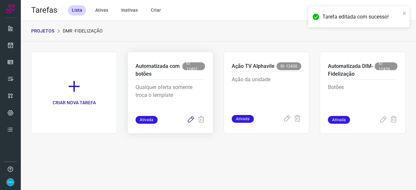
click at [191, 121] on icon at bounding box center [191, 120] width 8 height 8
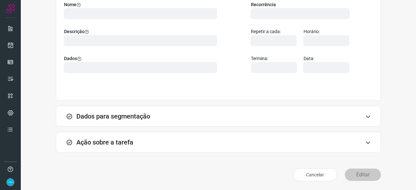
scroll to position [63, 0]
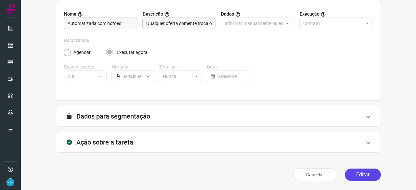
click at [355, 171] on button "Editar" at bounding box center [363, 175] width 36 height 12
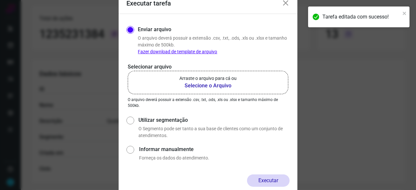
click at [219, 86] on b "Selecione o Arquivo" at bounding box center [208, 86] width 57 height 8
click at [0, 0] on input "Arraste o arquivo para cá ou Selecione o Arquivo" at bounding box center [0, 0] width 0 height 0
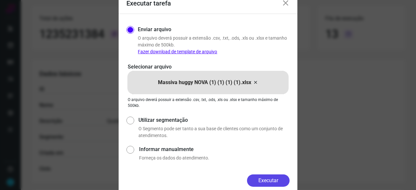
click at [261, 180] on button "Executar" at bounding box center [268, 181] width 43 height 12
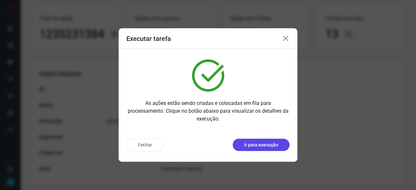
click at [259, 141] on button "Ir para execução" at bounding box center [261, 145] width 57 height 12
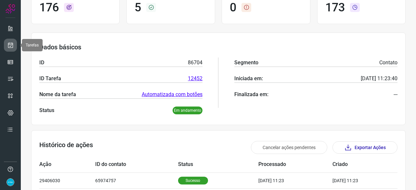
click at [9, 43] on icon at bounding box center [10, 45] width 7 height 7
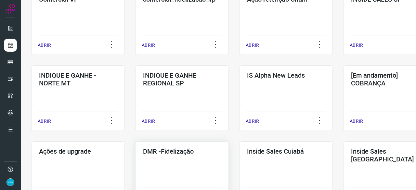
scroll to position [340, 0]
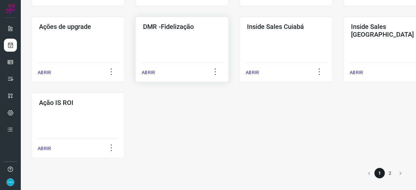
click at [149, 74] on p "ABRIR" at bounding box center [148, 72] width 13 height 7
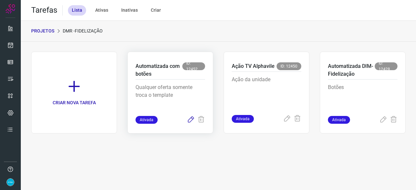
click at [193, 119] on icon at bounding box center [191, 120] width 8 height 8
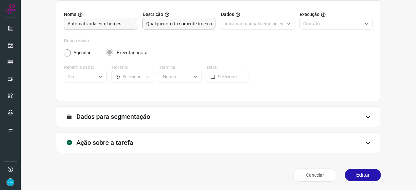
scroll to position [63, 0]
drag, startPoint x: 360, startPoint y: 172, endPoint x: 354, endPoint y: 171, distance: 6.2
click at [359, 172] on button "Editar" at bounding box center [363, 175] width 36 height 12
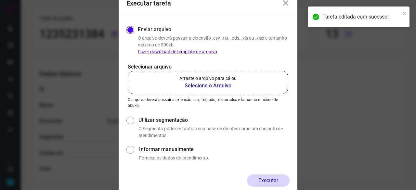
click at [208, 86] on b "Selecione o Arquivo" at bounding box center [208, 86] width 57 height 8
click at [0, 0] on input "Arraste o arquivo para cá ou Selecione o Arquivo" at bounding box center [0, 0] width 0 height 0
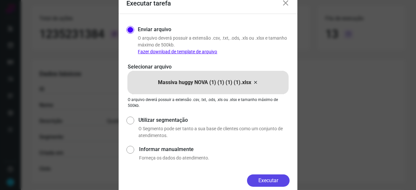
click at [277, 180] on button "Executar" at bounding box center [268, 181] width 43 height 12
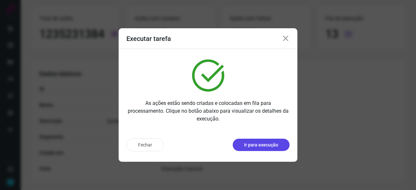
click at [265, 147] on p "Ir para execução" at bounding box center [261, 145] width 34 height 7
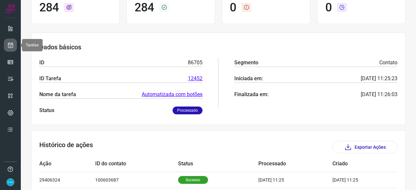
click at [12, 45] on icon at bounding box center [10, 45] width 7 height 7
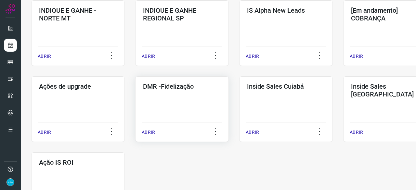
click at [145, 132] on p "ABRIR" at bounding box center [148, 132] width 13 height 7
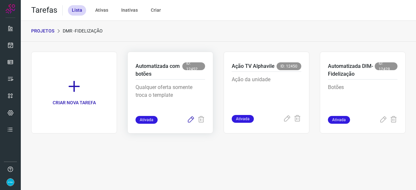
click at [192, 121] on icon at bounding box center [191, 120] width 8 height 8
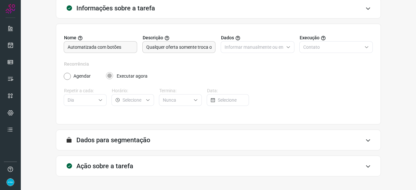
scroll to position [63, 0]
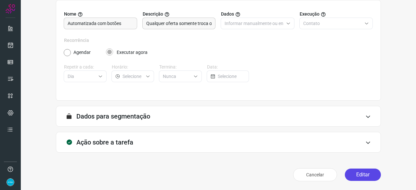
click at [366, 175] on button "Editar" at bounding box center [363, 175] width 36 height 12
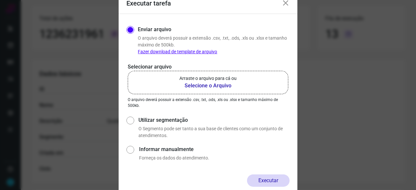
click at [194, 85] on b "Selecione o Arquivo" at bounding box center [208, 86] width 57 height 8
click at [0, 0] on input "Arraste o arquivo para cá ou Selecione o Arquivo" at bounding box center [0, 0] width 0 height 0
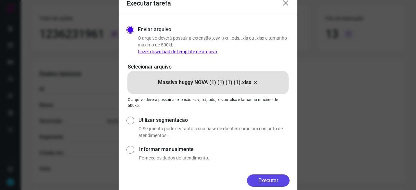
click at [279, 182] on button "Executar" at bounding box center [268, 181] width 43 height 12
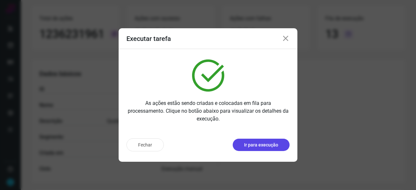
click at [265, 145] on p "Ir para execução" at bounding box center [261, 145] width 34 height 7
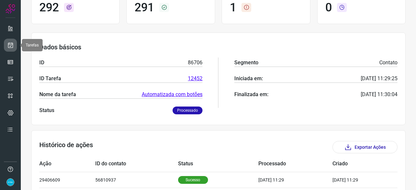
click at [8, 44] on icon at bounding box center [10, 45] width 7 height 7
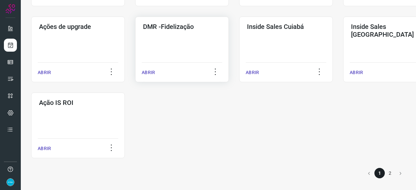
click at [150, 71] on p "ABRIR" at bounding box center [148, 72] width 13 height 7
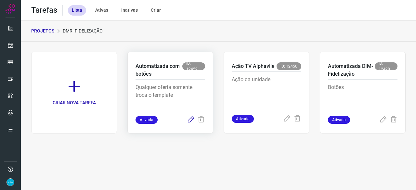
click at [191, 119] on icon at bounding box center [191, 120] width 8 height 8
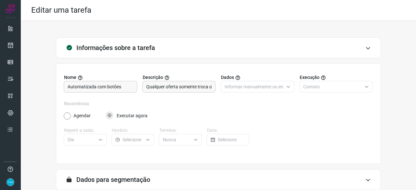
scroll to position [63, 0]
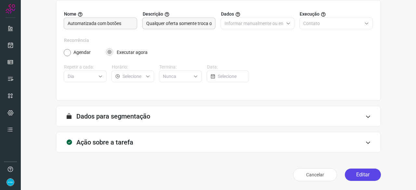
click at [362, 171] on button "Editar" at bounding box center [363, 175] width 36 height 12
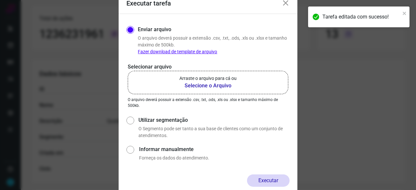
click at [194, 86] on b "Selecione o Arquivo" at bounding box center [208, 86] width 57 height 8
click at [0, 0] on input "Arraste o arquivo para cá ou Selecione o Arquivo" at bounding box center [0, 0] width 0 height 0
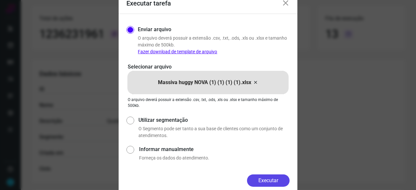
click at [261, 180] on button "Executar" at bounding box center [268, 181] width 43 height 12
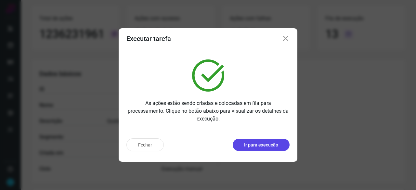
click at [260, 147] on p "Ir para execução" at bounding box center [261, 145] width 34 height 7
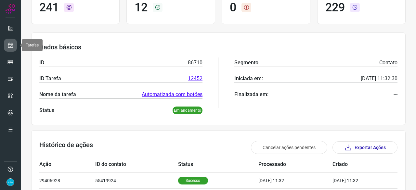
click at [11, 43] on icon at bounding box center [10, 45] width 7 height 7
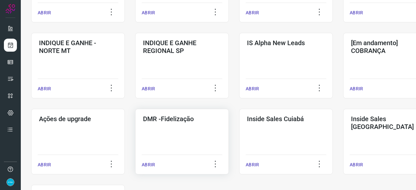
click at [146, 163] on p "ABRIR" at bounding box center [148, 165] width 13 height 7
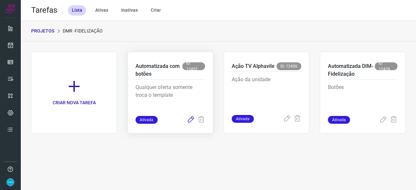
click at [192, 122] on icon at bounding box center [191, 120] width 8 height 8
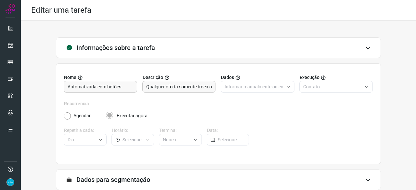
scroll to position [63, 0]
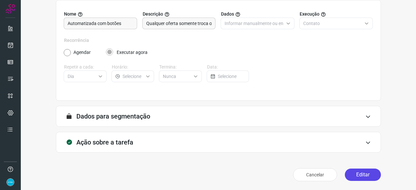
click at [363, 179] on button "Editar" at bounding box center [363, 175] width 36 height 12
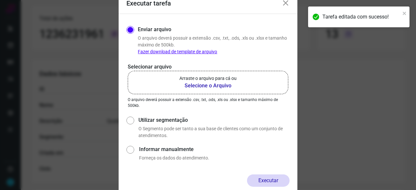
click at [197, 87] on b "Selecione o Arquivo" at bounding box center [208, 86] width 57 height 8
click at [0, 0] on input "Arraste o arquivo para cá ou Selecione o Arquivo" at bounding box center [0, 0] width 0 height 0
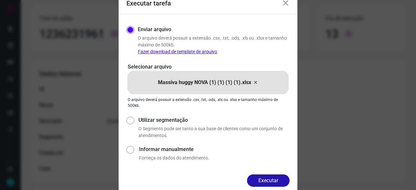
drag, startPoint x: 264, startPoint y: 177, endPoint x: 261, endPoint y: 178, distance: 3.3
click at [264, 177] on button "Executar" at bounding box center [268, 181] width 43 height 12
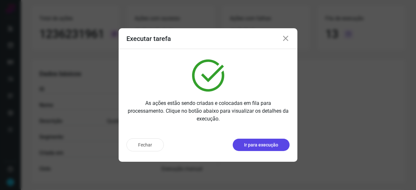
click at [264, 147] on p "Ir para execução" at bounding box center [261, 145] width 34 height 7
